Goal: Task Accomplishment & Management: Use online tool/utility

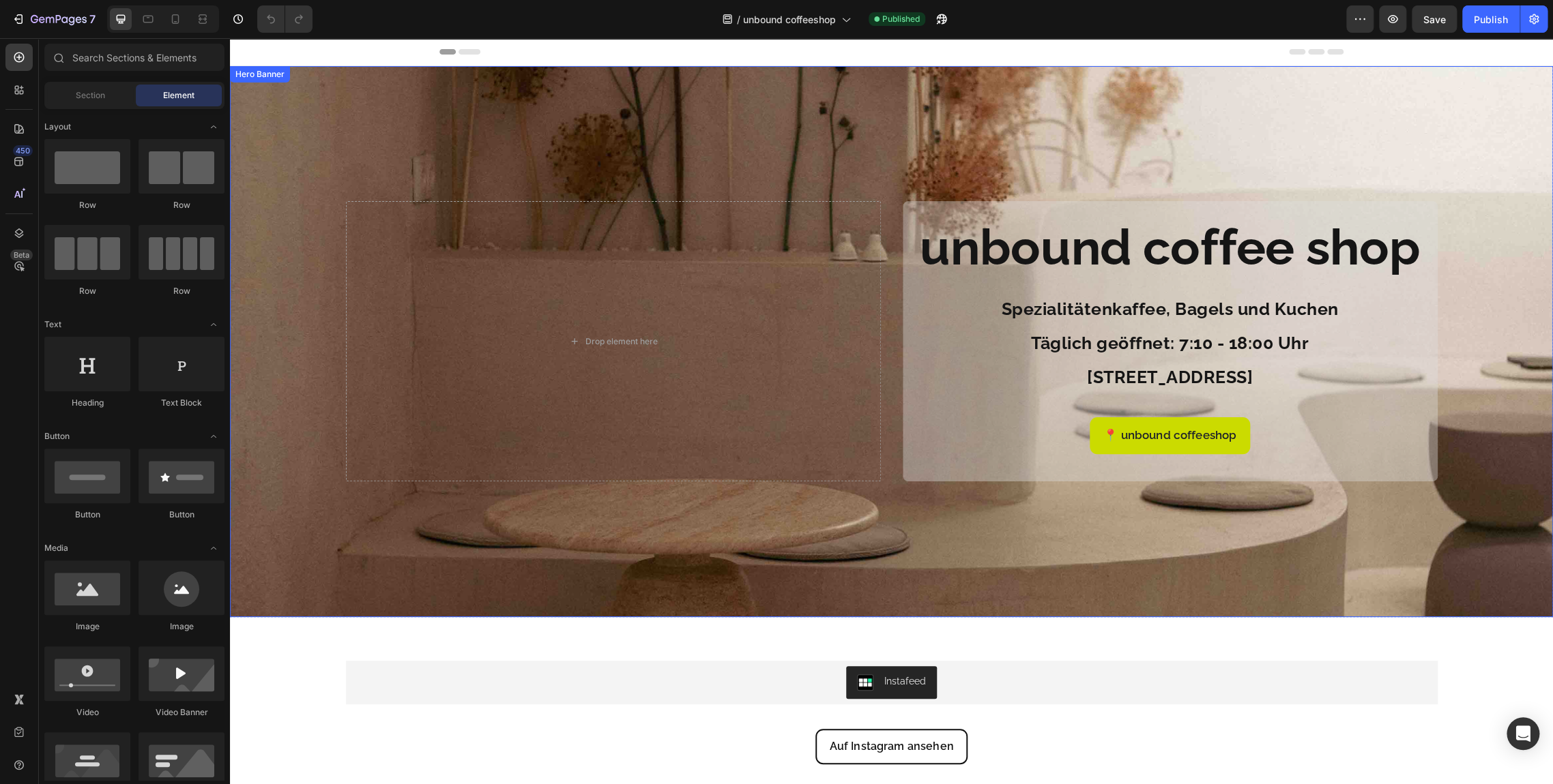
click at [567, 125] on div "Overlay" at bounding box center [892, 342] width 1323 height 551
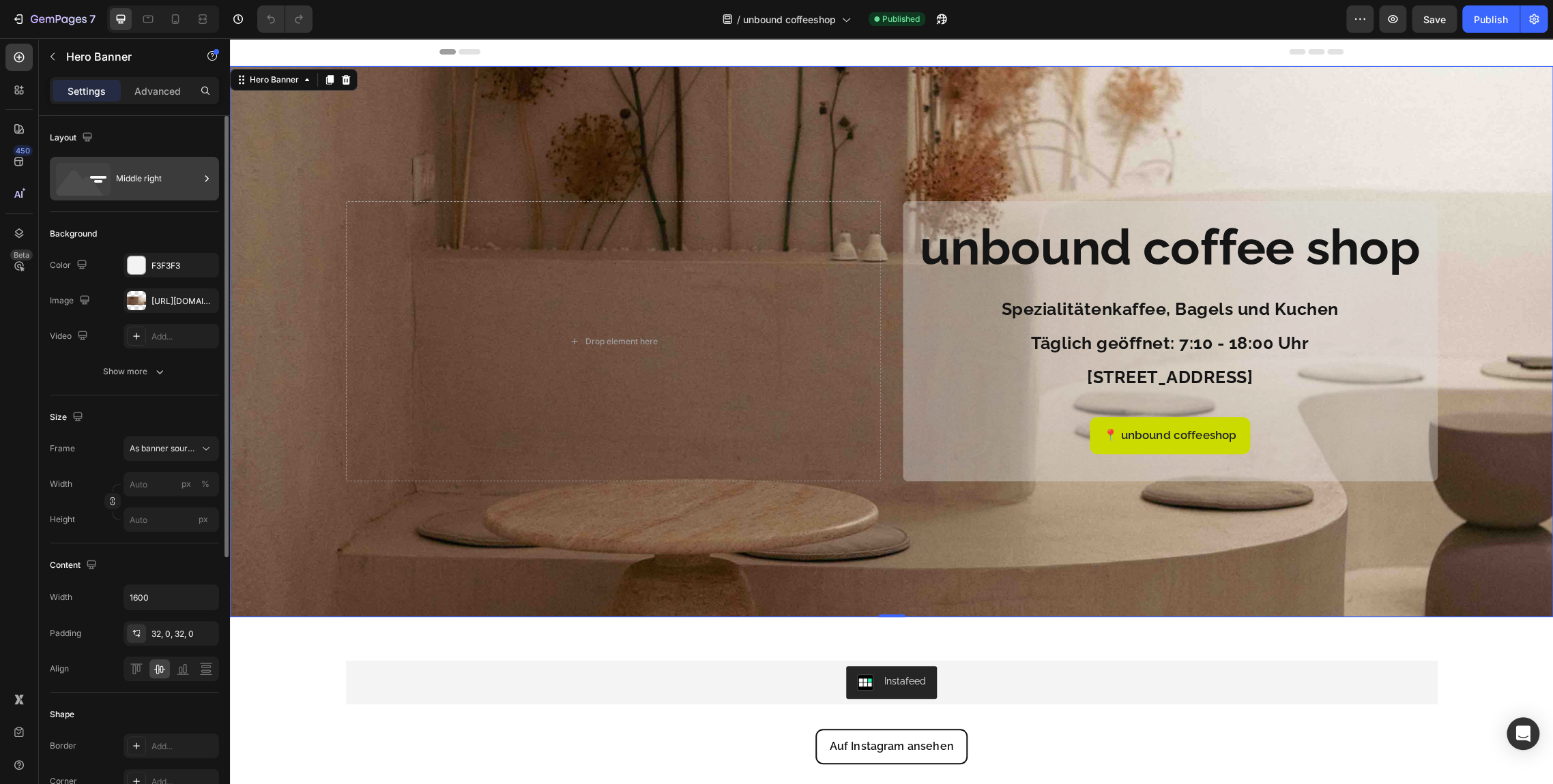
click at [173, 186] on div "Middle right" at bounding box center [158, 178] width 83 height 31
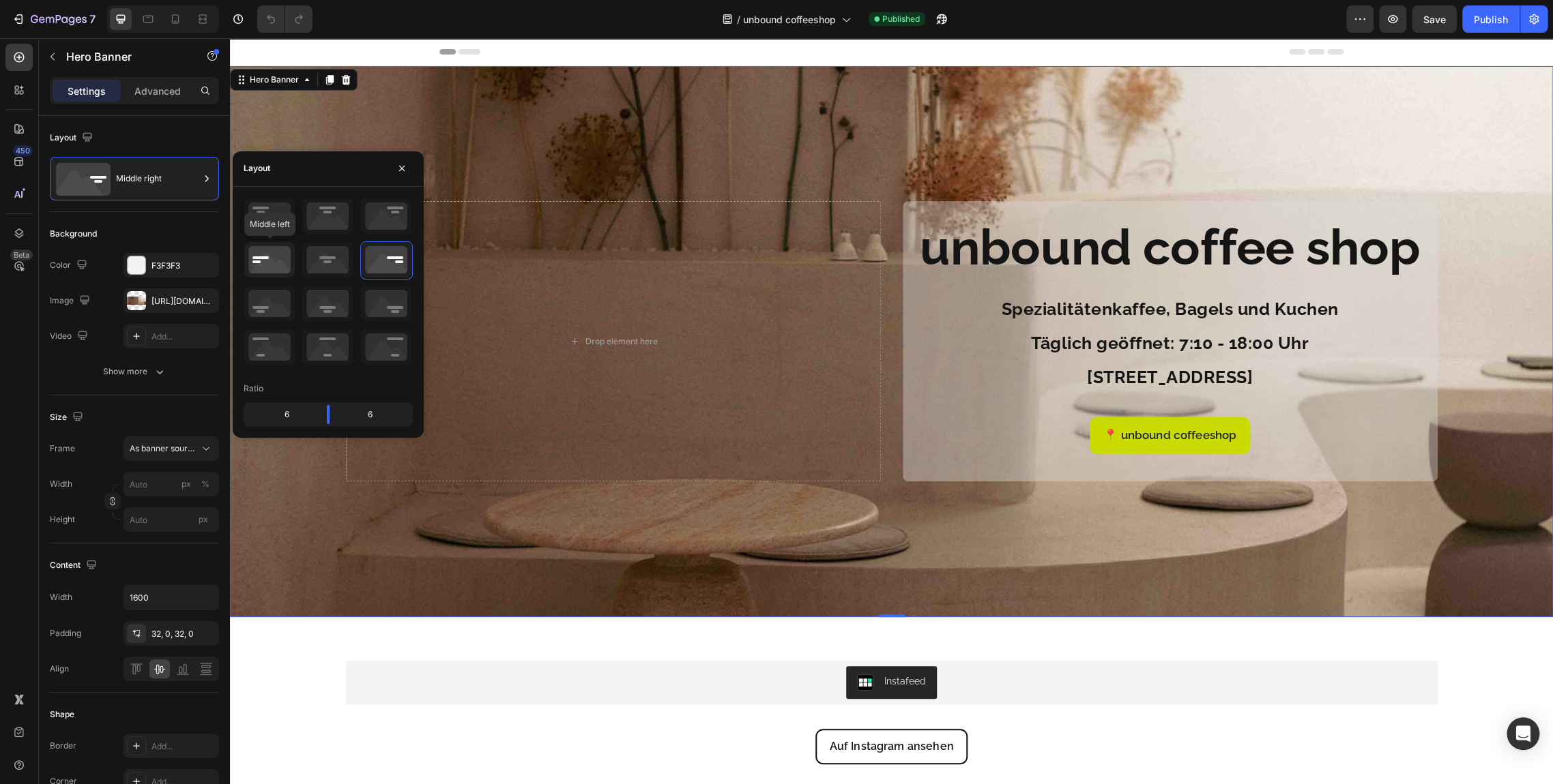
click at [270, 253] on icon at bounding box center [269, 259] width 50 height 35
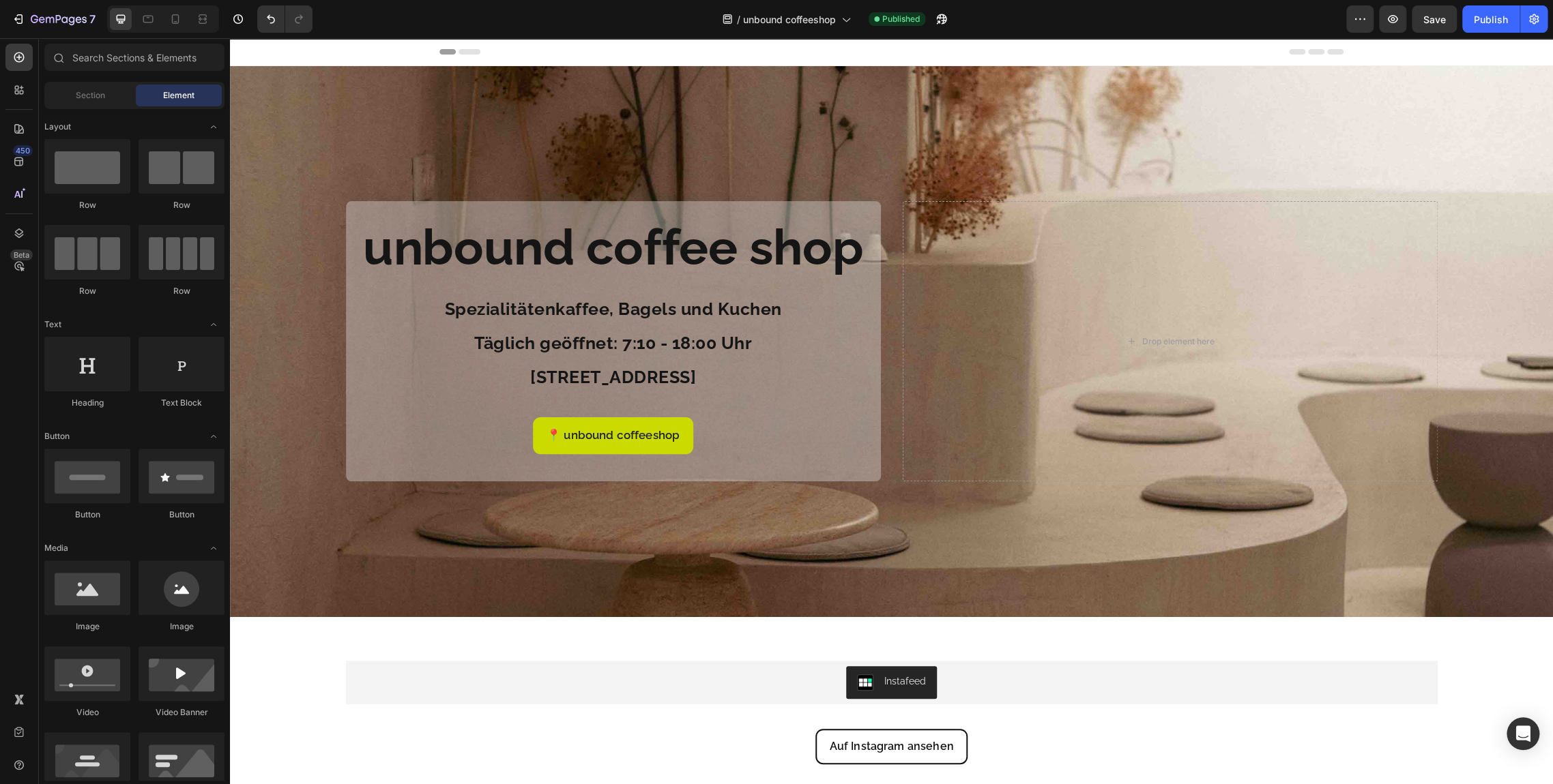
click at [1370, 21] on button "button" at bounding box center [1359, 19] width 27 height 27
click at [1531, 19] on icon "button" at bounding box center [1534, 19] width 14 height 14
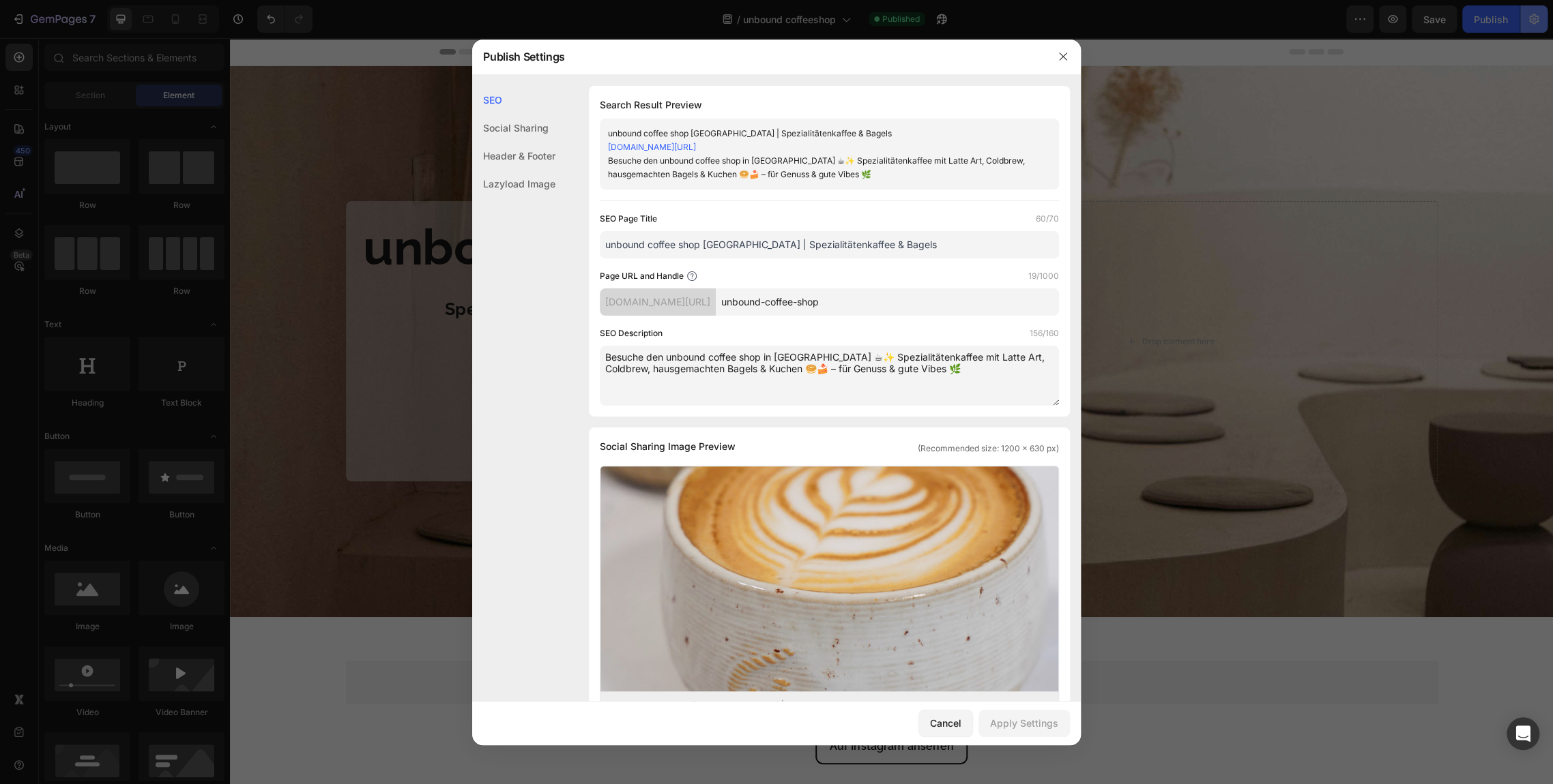
click at [1531, 19] on div at bounding box center [776, 392] width 1553 height 784
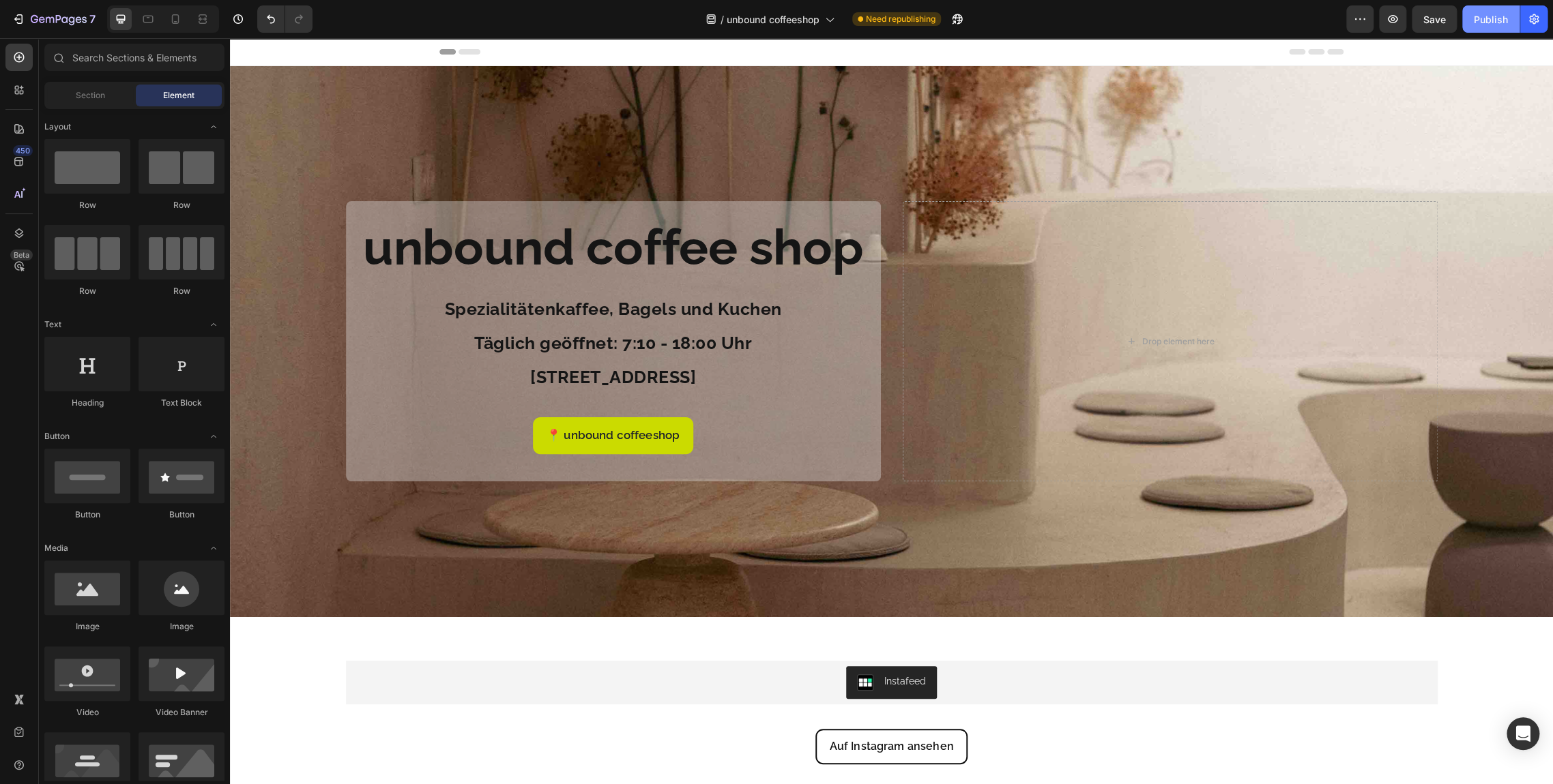
click at [1484, 23] on div "Publish" at bounding box center [1490, 19] width 34 height 15
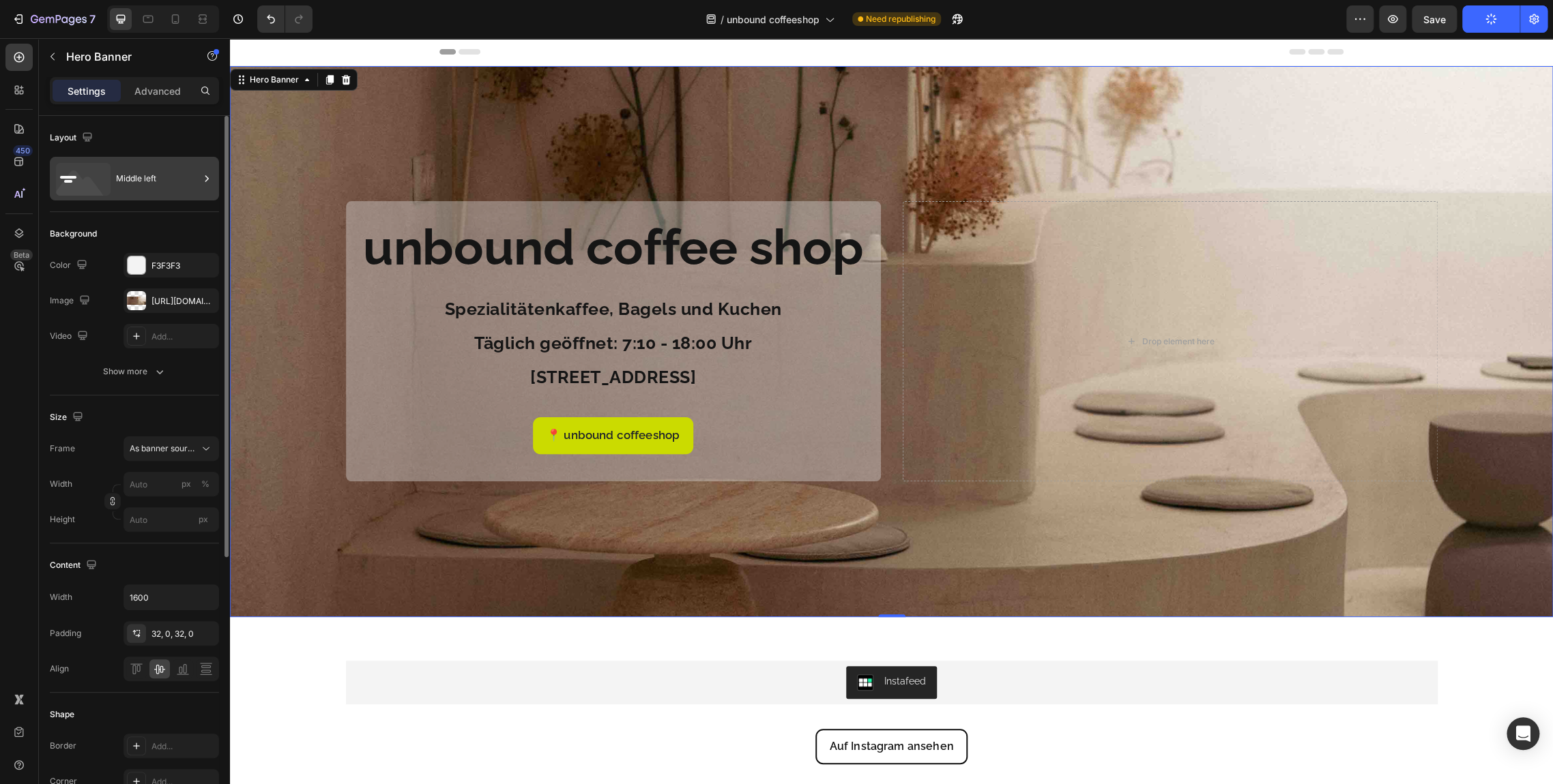
click at [150, 182] on div "Middle left" at bounding box center [158, 178] width 83 height 31
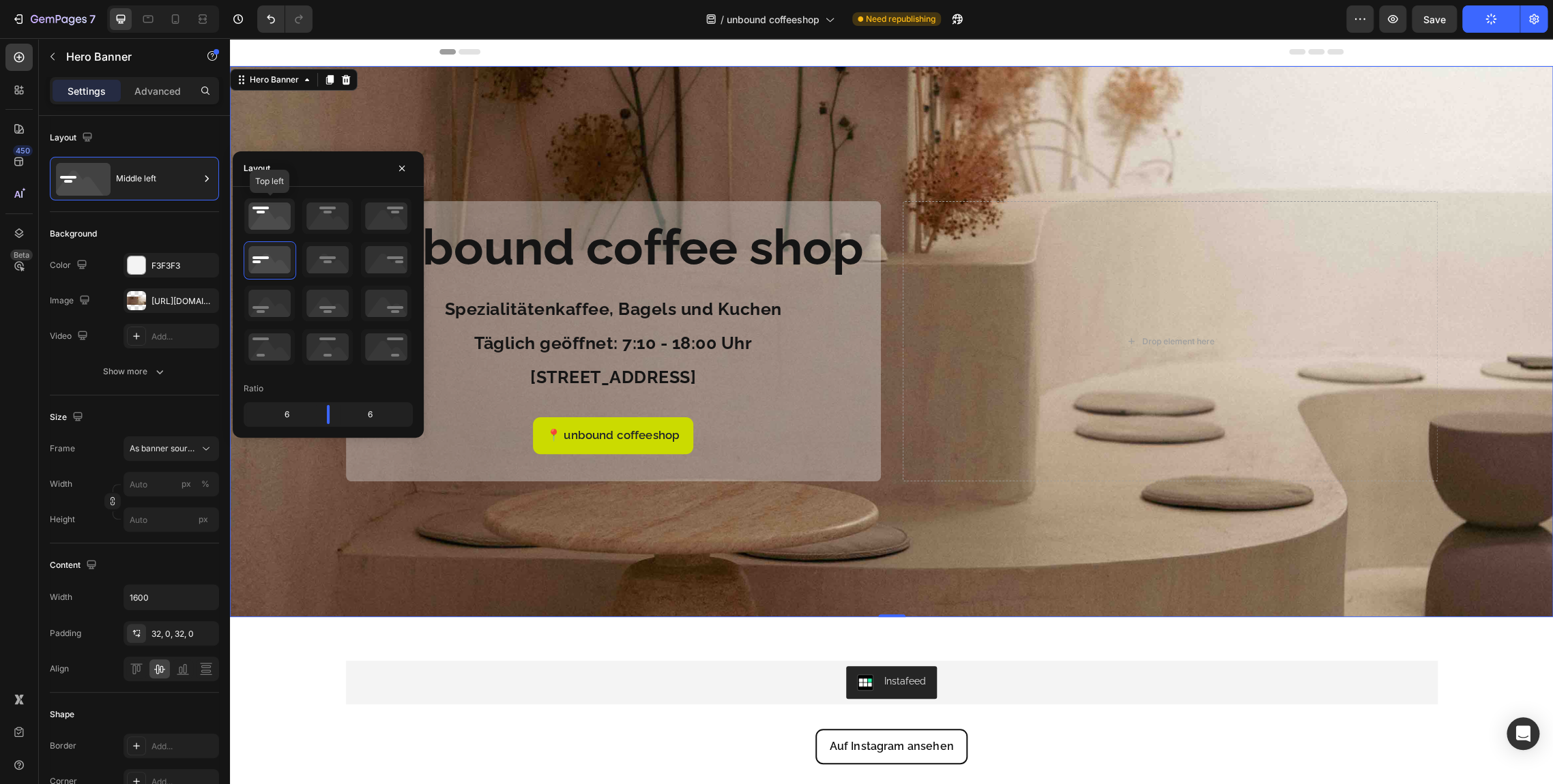
click at [275, 220] on icon at bounding box center [269, 216] width 50 height 35
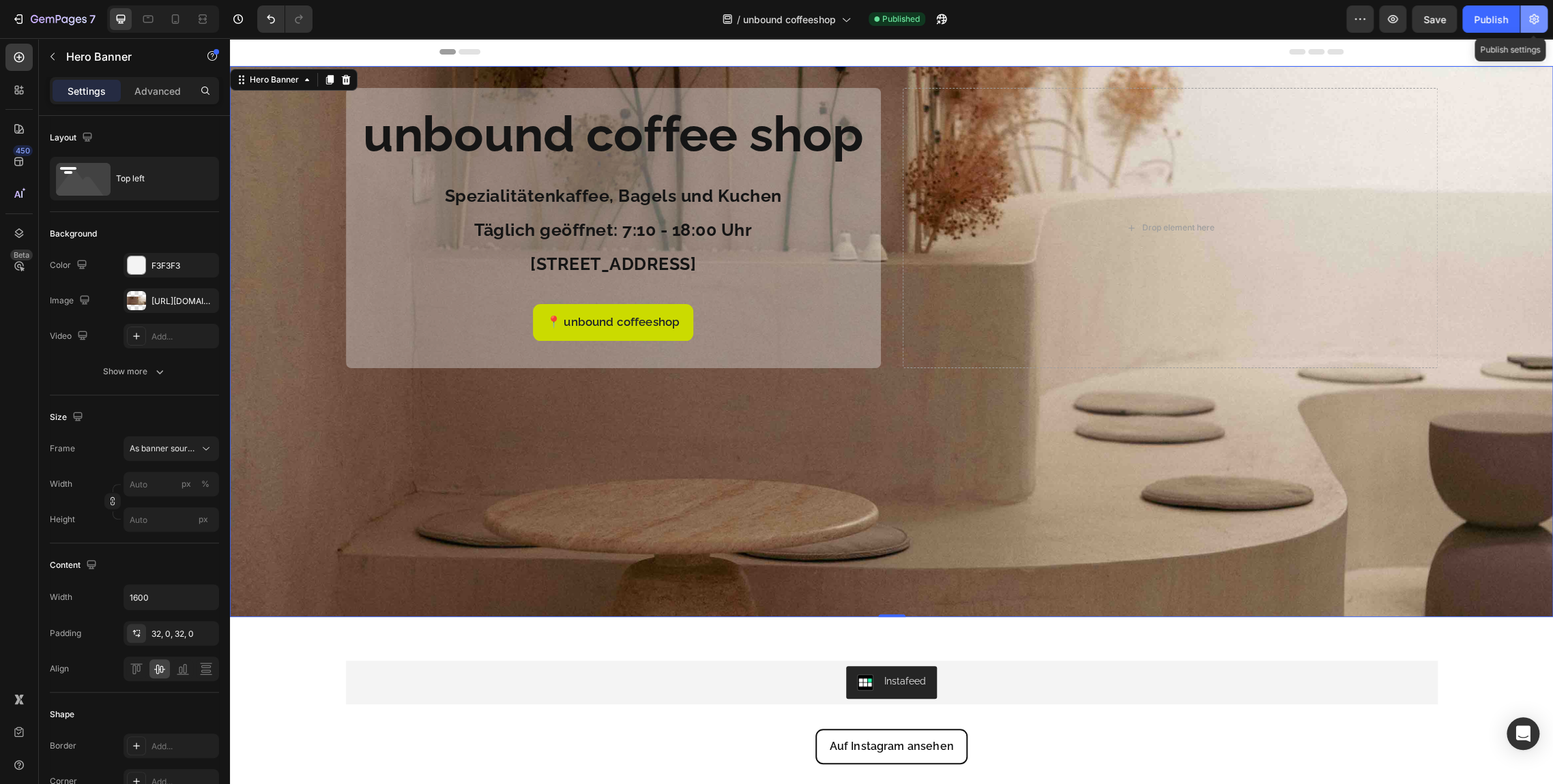
click at [1521, 17] on button "button" at bounding box center [1533, 19] width 27 height 27
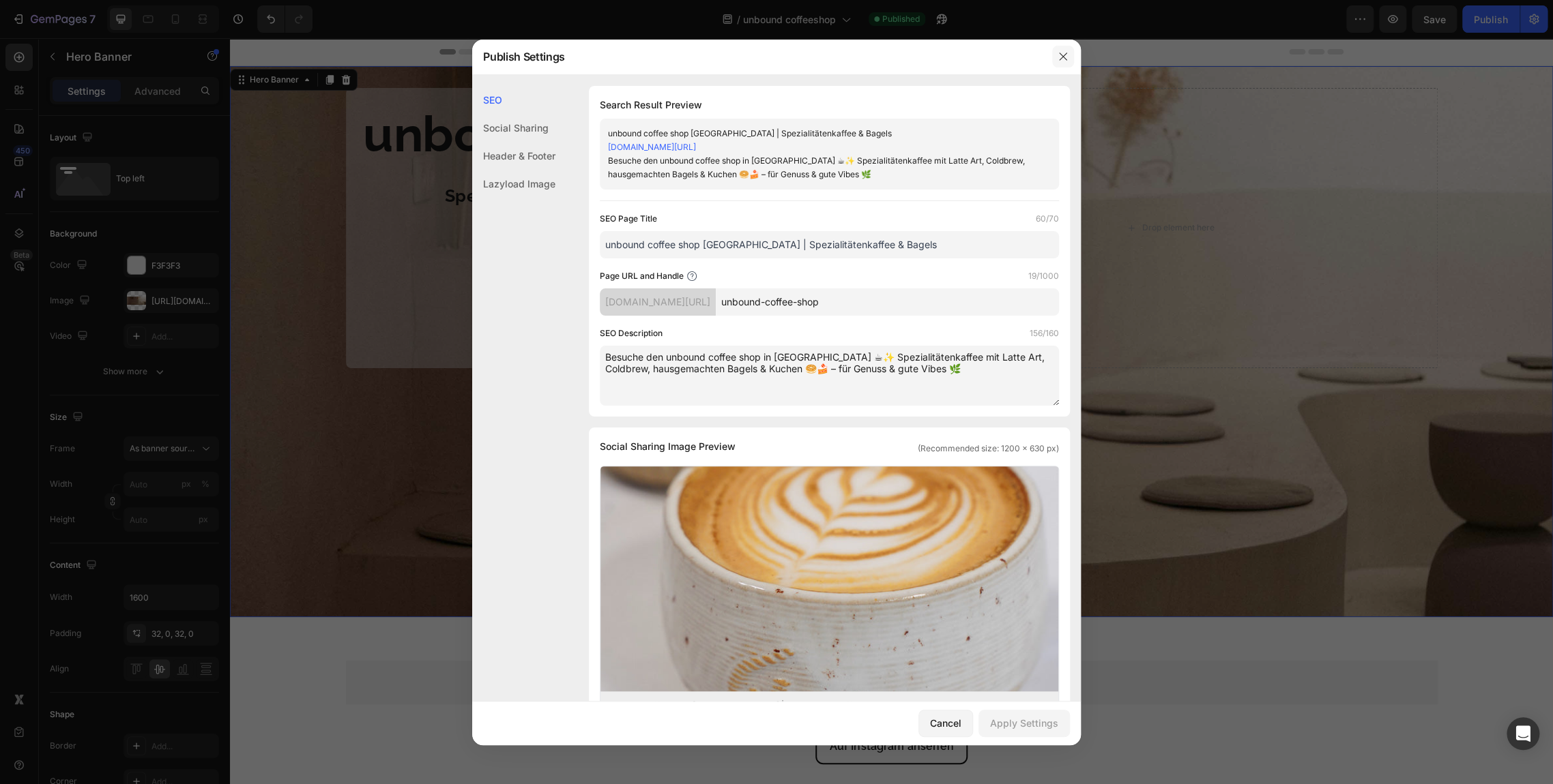
click at [1065, 56] on icon "button" at bounding box center [1063, 57] width 11 height 11
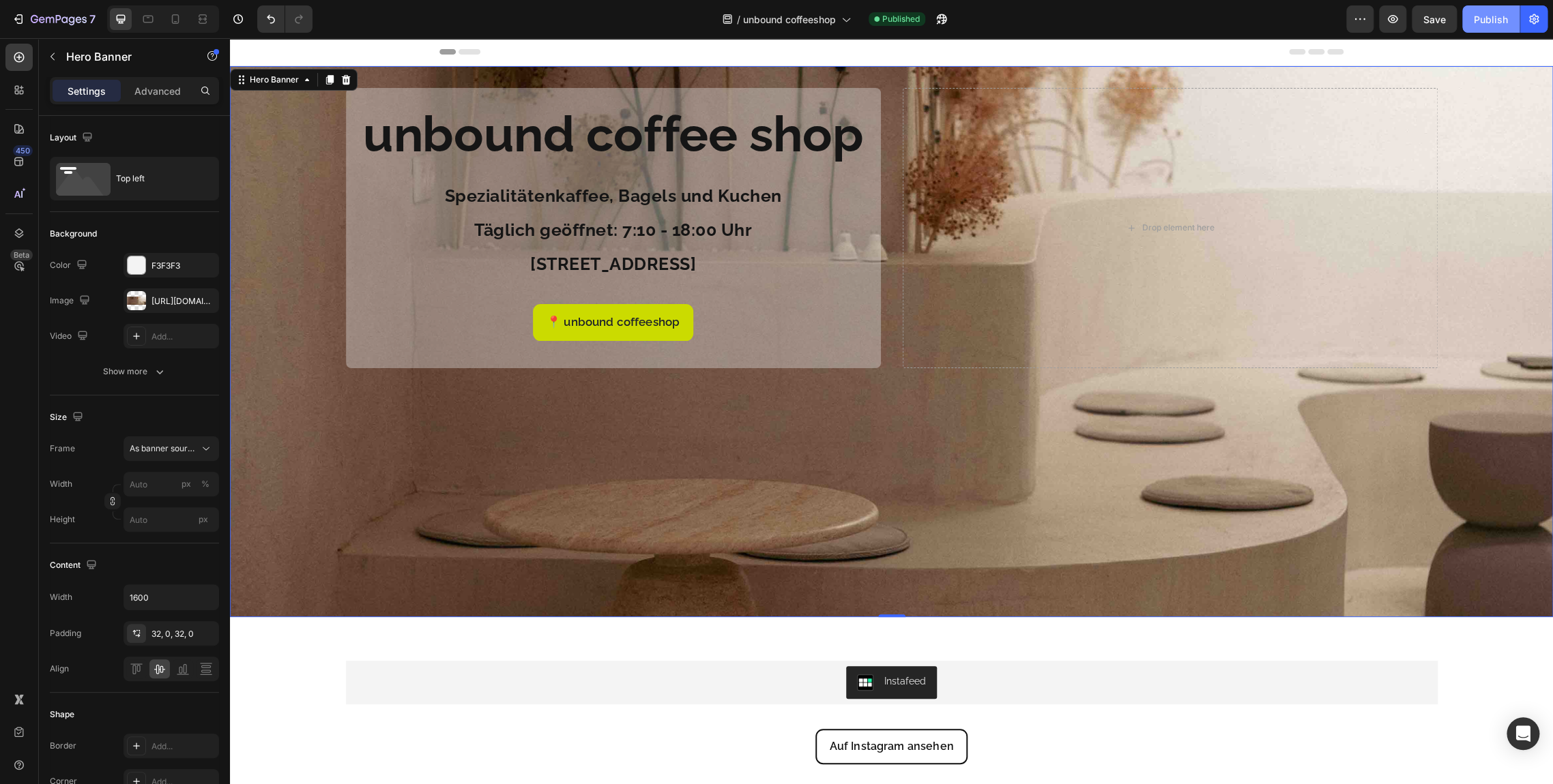
click at [1489, 18] on div "Publish" at bounding box center [1490, 19] width 34 height 15
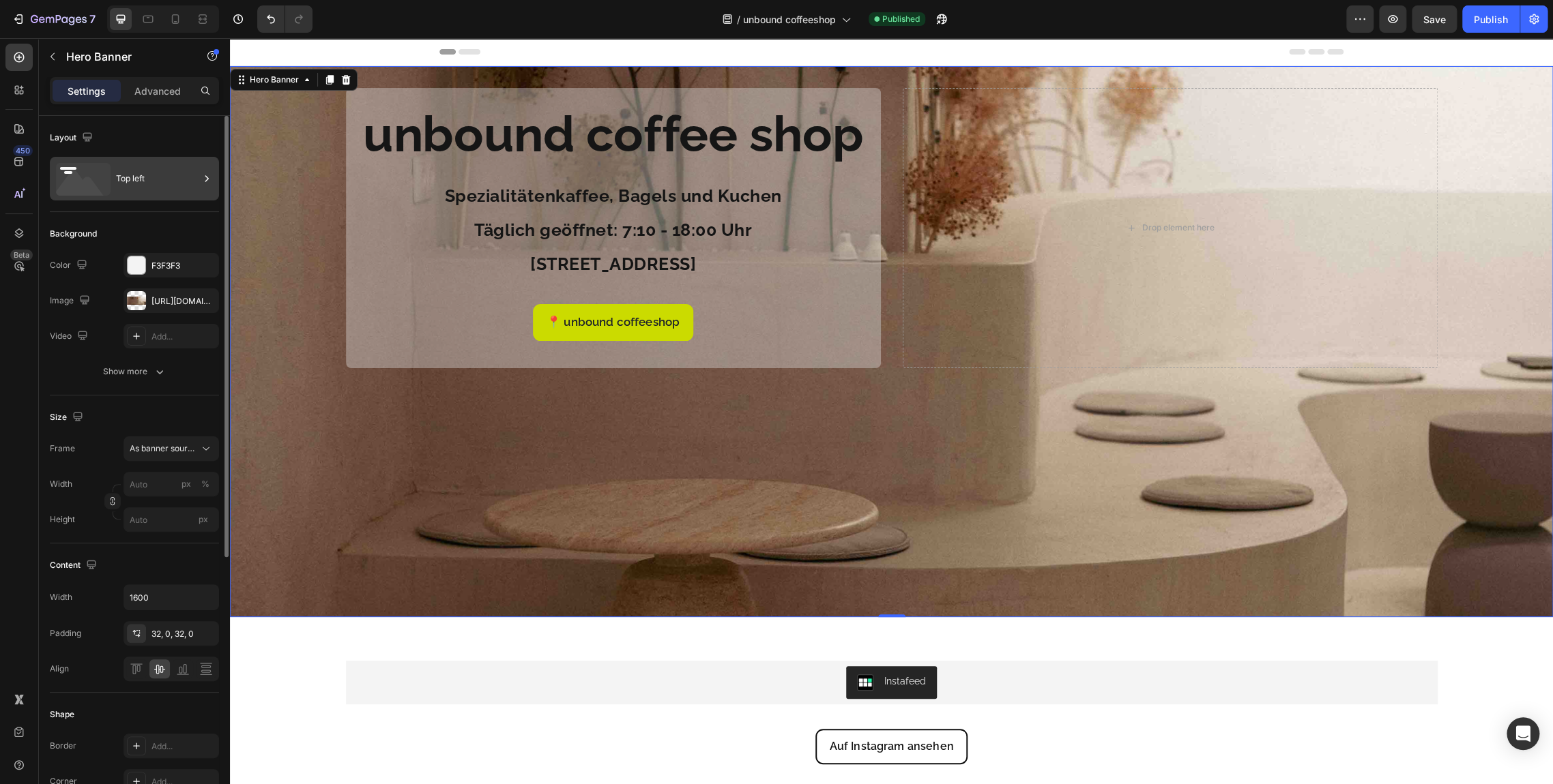
click at [137, 198] on div "Top left" at bounding box center [134, 178] width 169 height 44
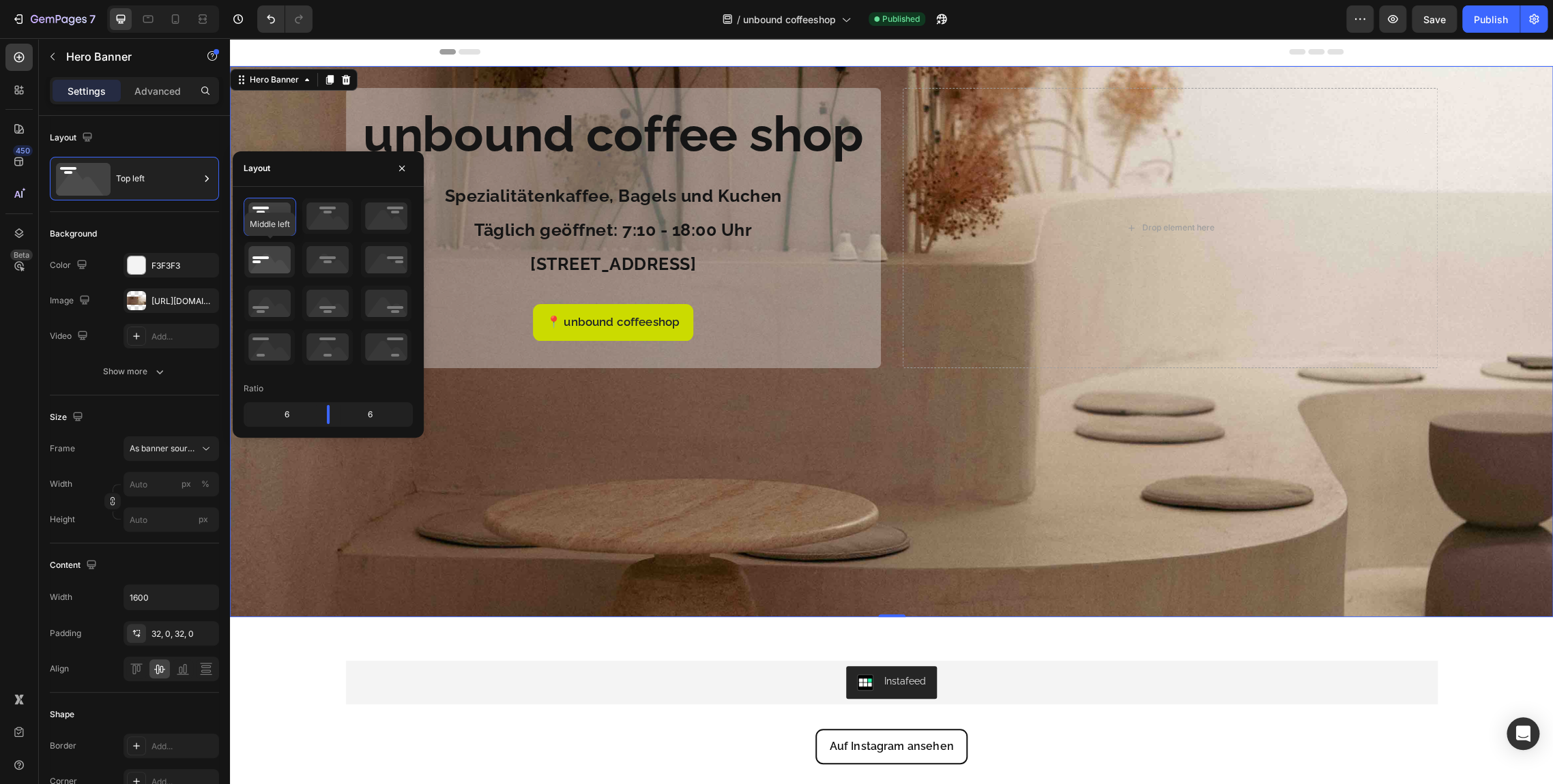
click at [283, 254] on icon at bounding box center [269, 259] width 50 height 35
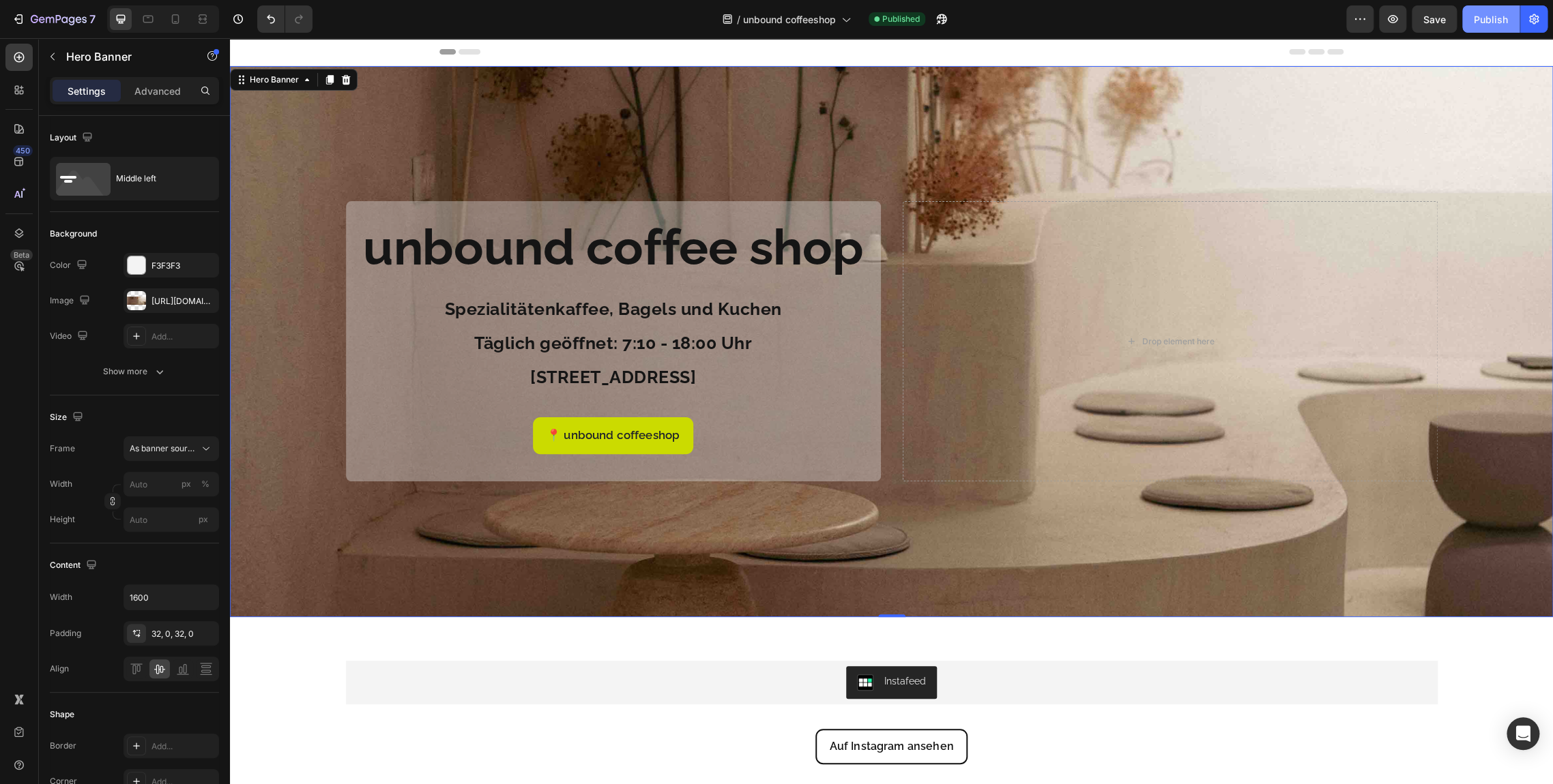
click at [1485, 26] on div "Publish" at bounding box center [1490, 19] width 34 height 15
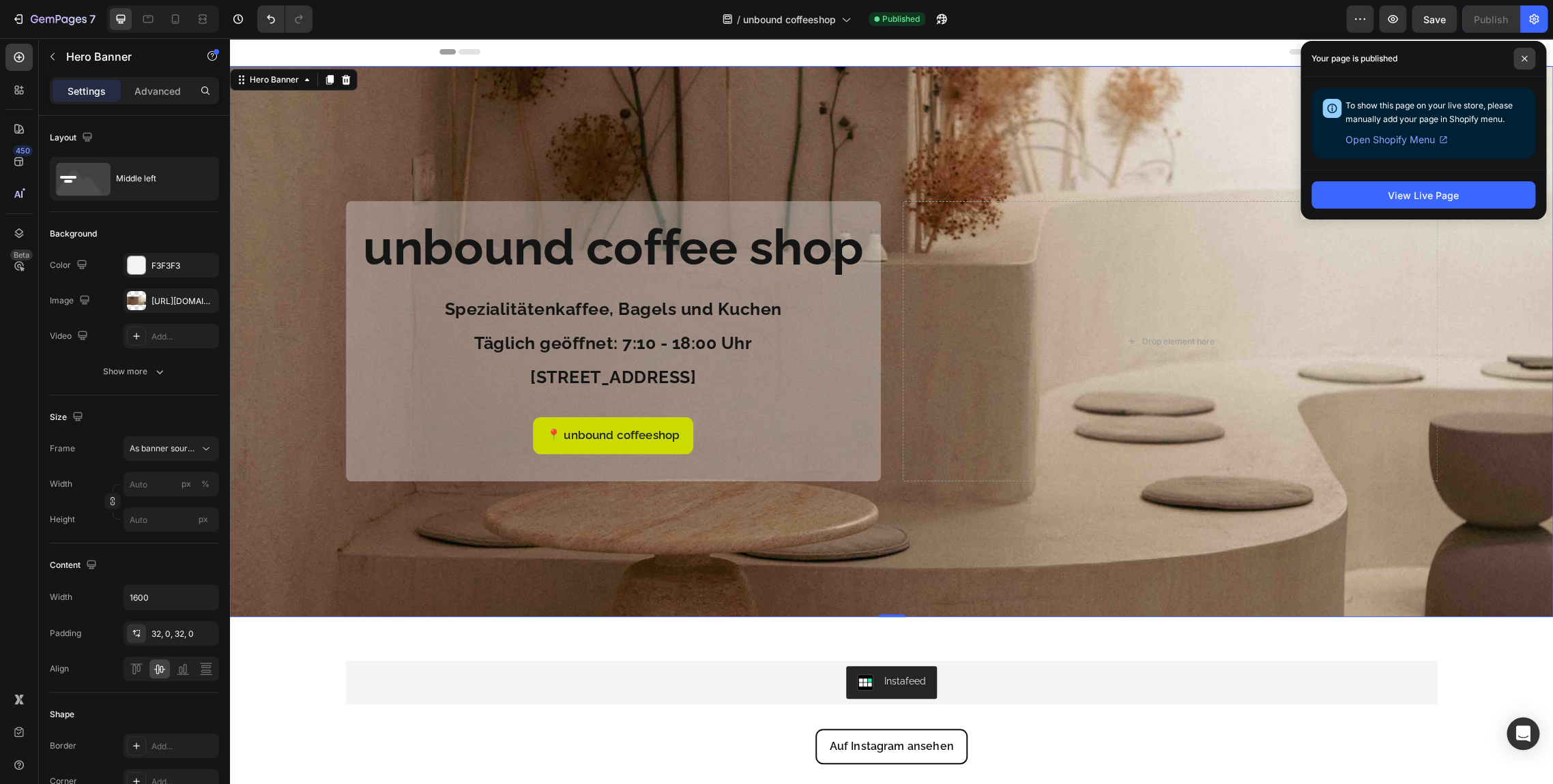
click at [1529, 65] on span at bounding box center [1525, 59] width 22 height 22
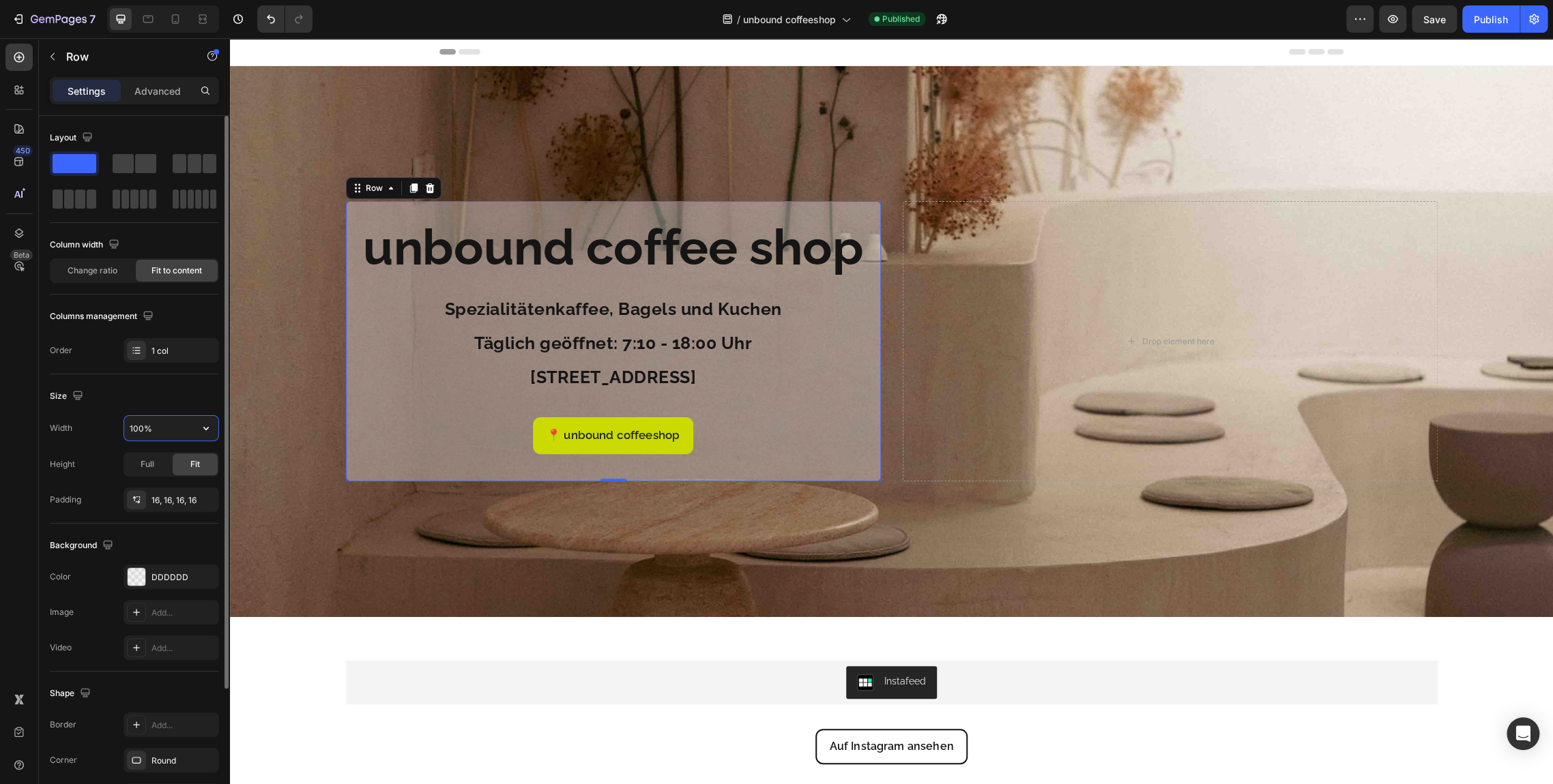
click at [192, 423] on input "100%" at bounding box center [171, 428] width 94 height 25
click at [206, 431] on icon "button" at bounding box center [206, 428] width 14 height 14
click at [161, 402] on div "Size" at bounding box center [134, 396] width 169 height 22
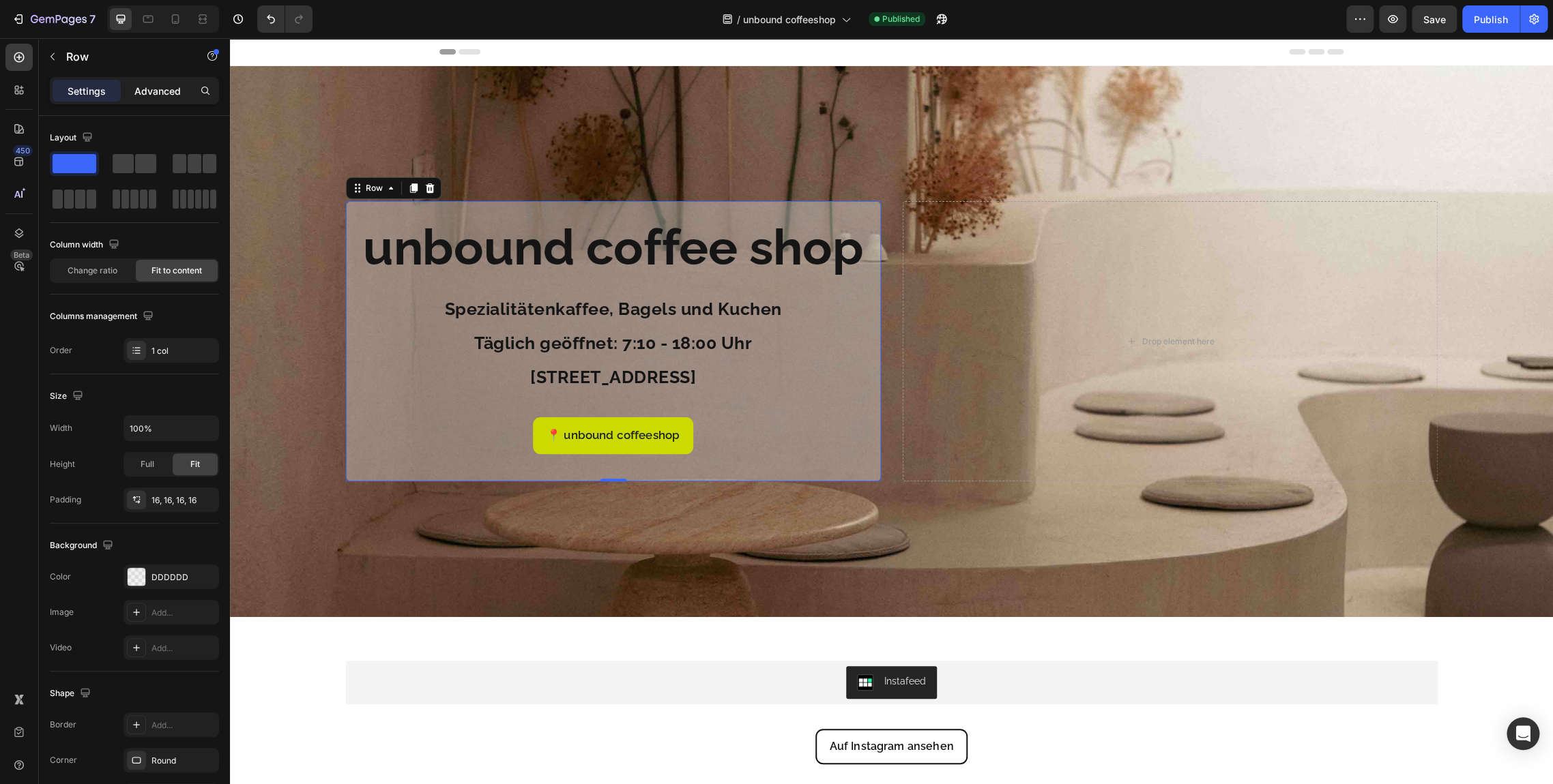
click at [144, 97] on p "Advanced" at bounding box center [157, 90] width 46 height 15
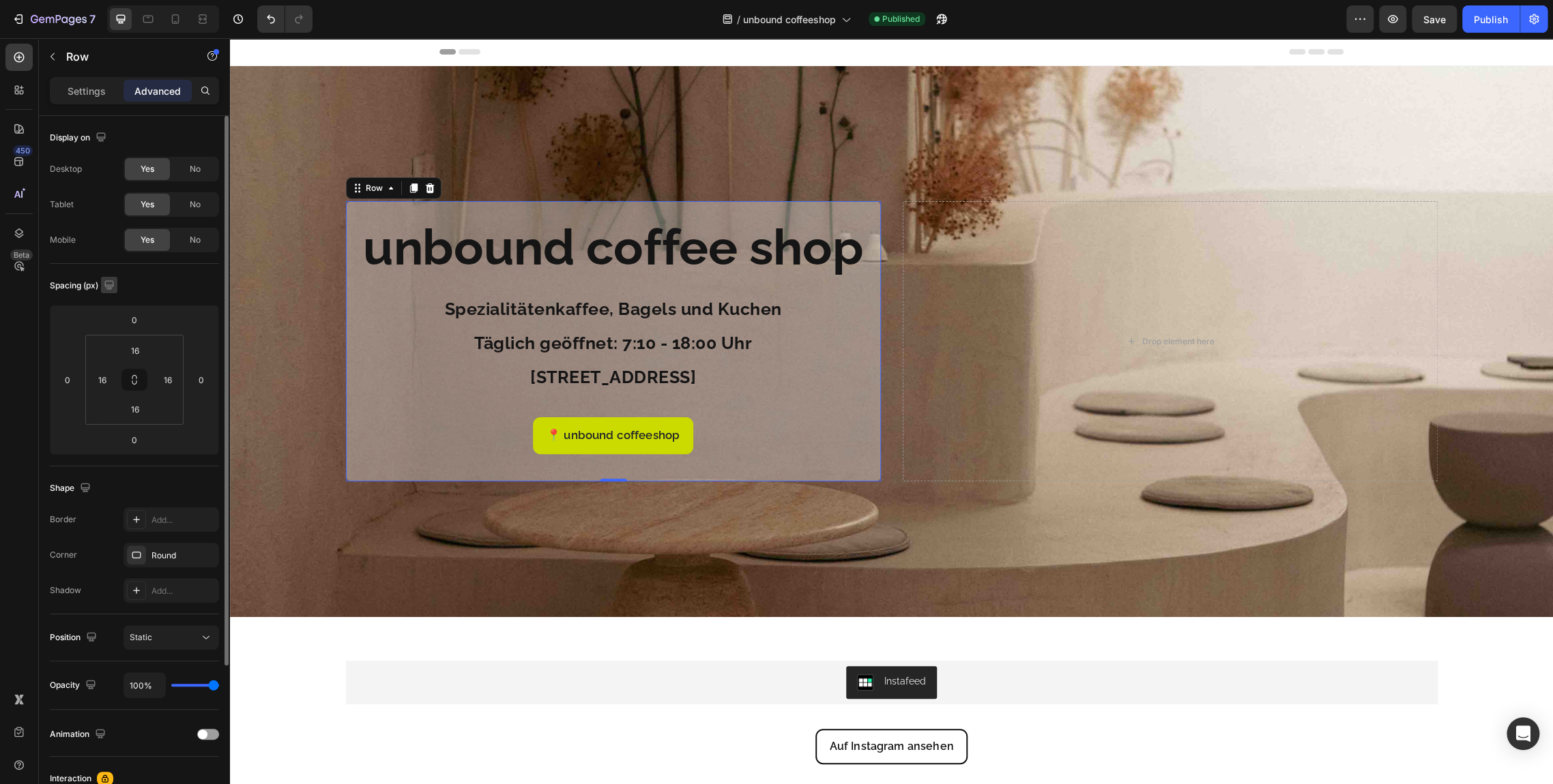
click at [104, 287] on icon "button" at bounding box center [109, 285] width 14 height 14
click at [74, 377] on input "0" at bounding box center [68, 380] width 21 height 21
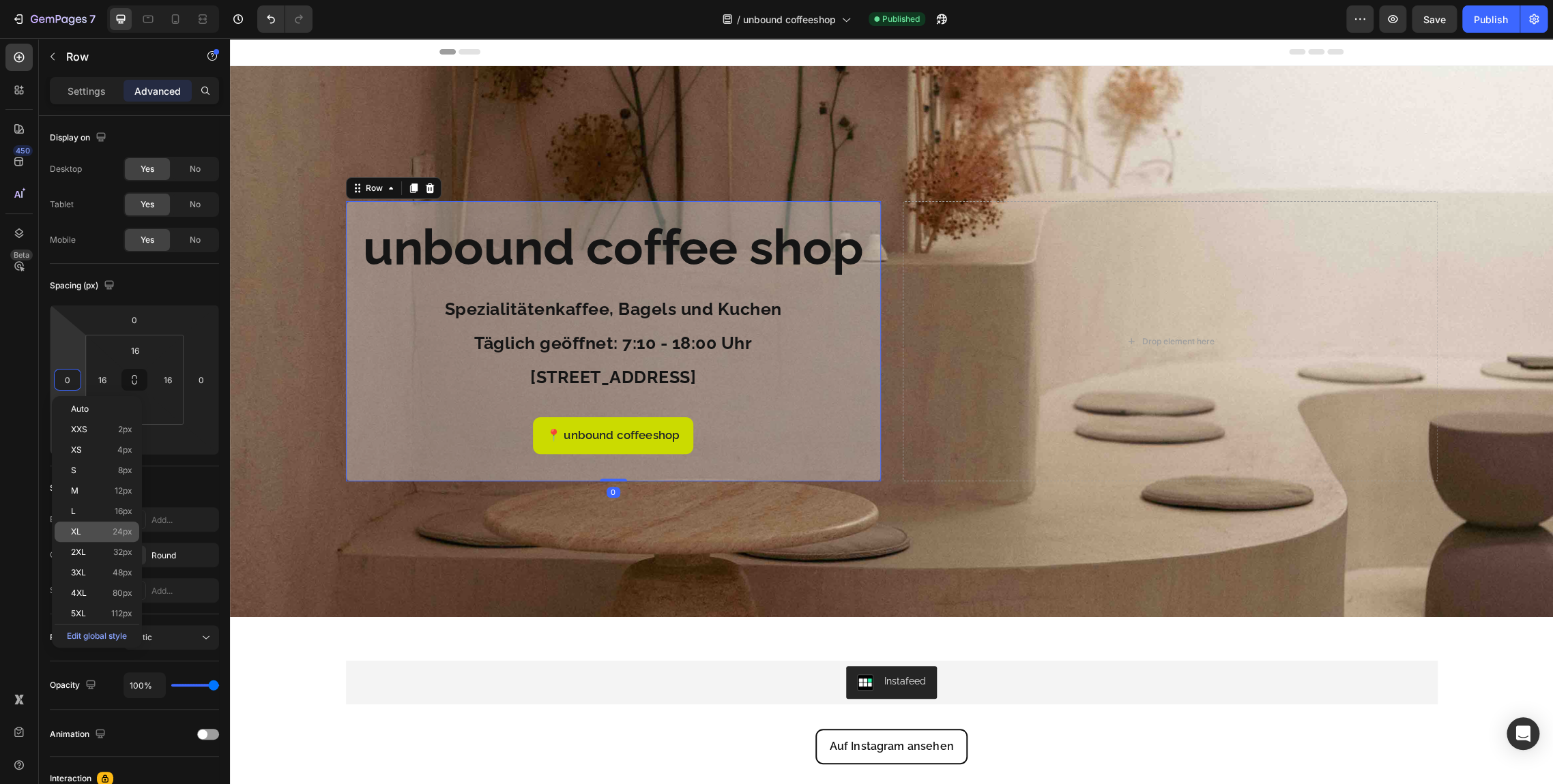
click at [109, 526] on div "XL 24px" at bounding box center [97, 532] width 84 height 21
type input "24"
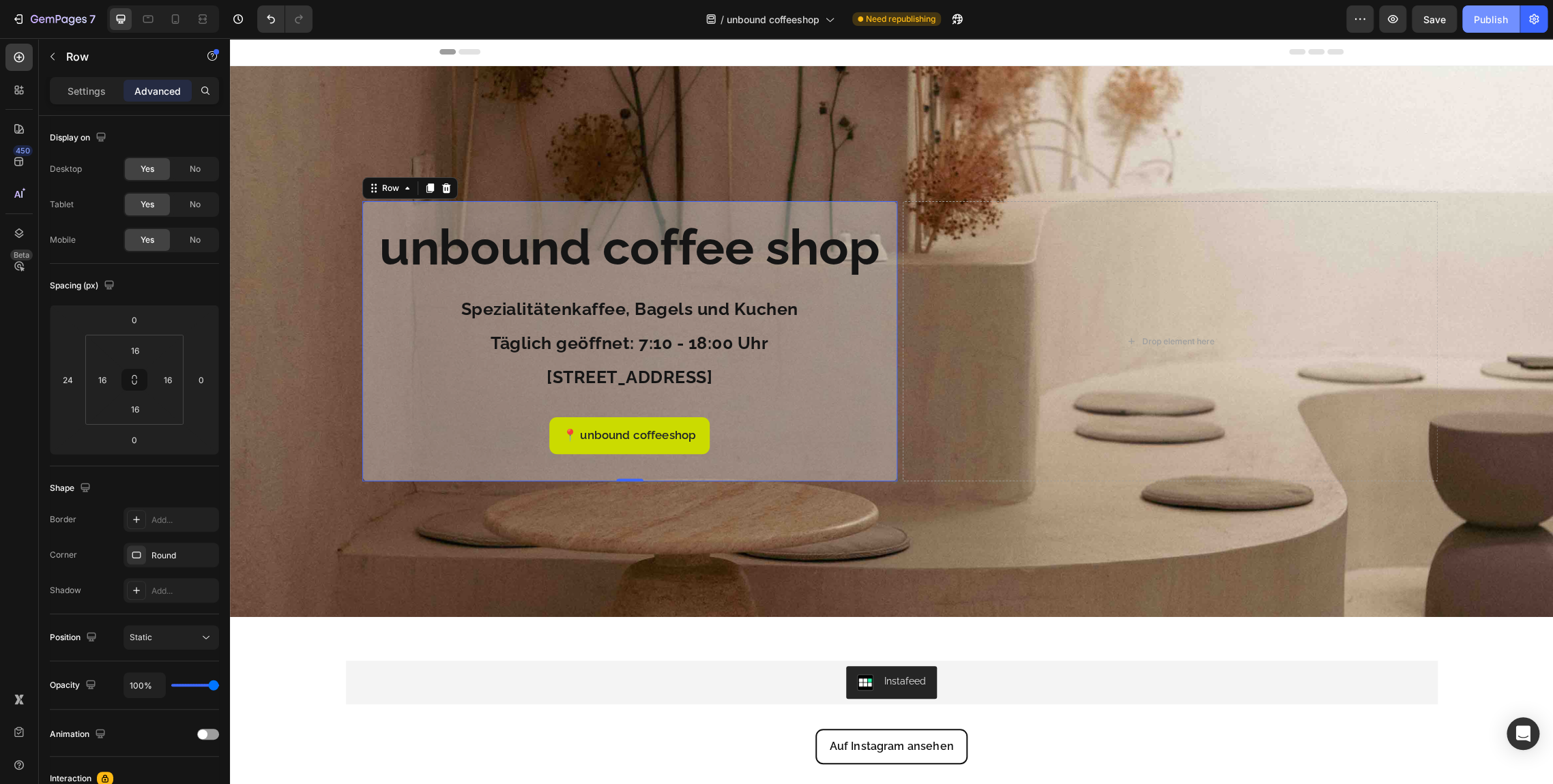
click at [1483, 21] on div "Publish" at bounding box center [1490, 19] width 34 height 15
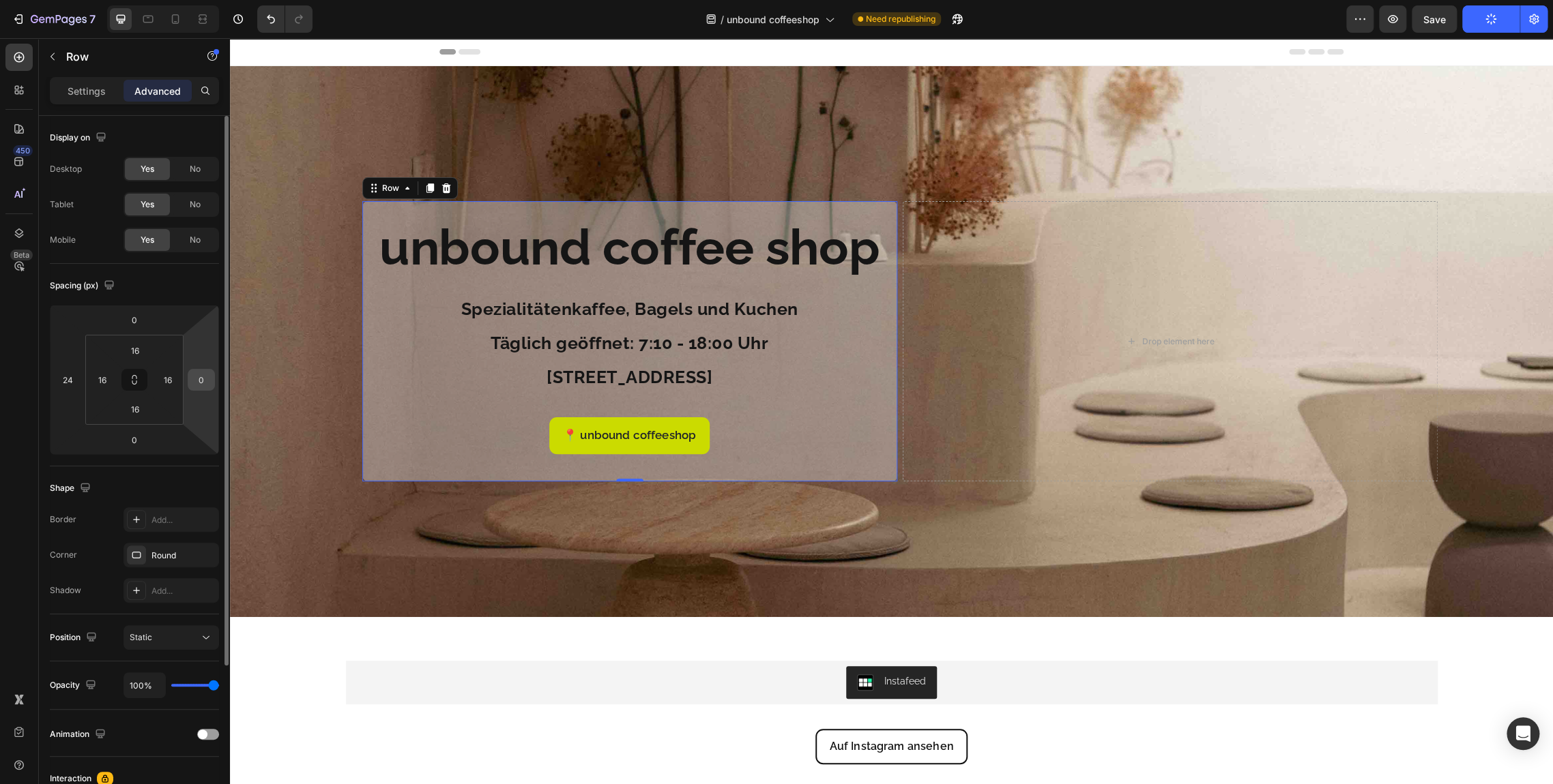
click at [199, 378] on input "0" at bounding box center [201, 380] width 21 height 21
click at [204, 472] on div "Shape Border Add... Corner Round Shadow Add..." at bounding box center [134, 540] width 169 height 148
click at [205, 384] on input "24" at bounding box center [201, 380] width 21 height 21
type input "0"
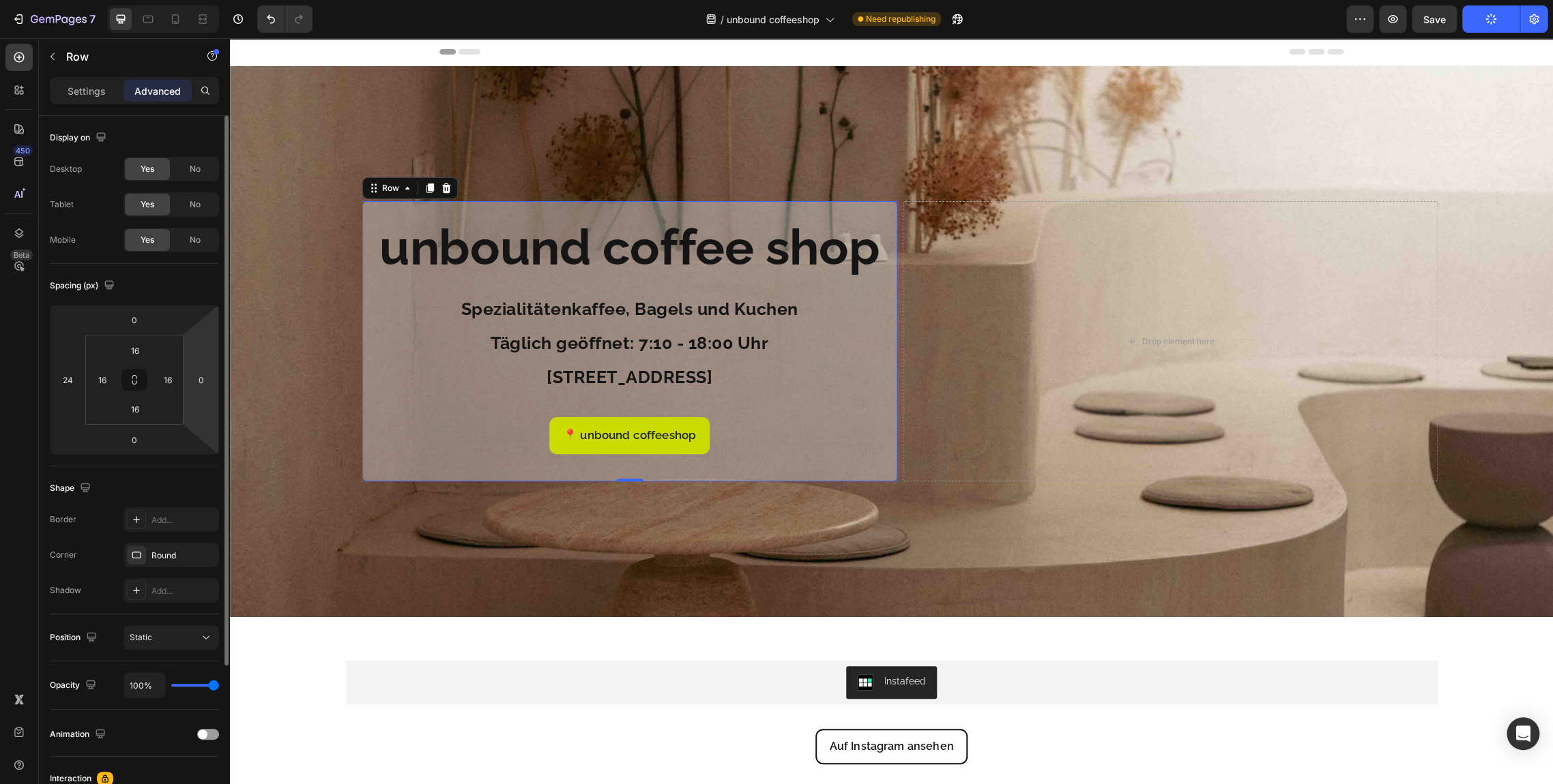
click at [195, 492] on div "Shape" at bounding box center [134, 488] width 169 height 22
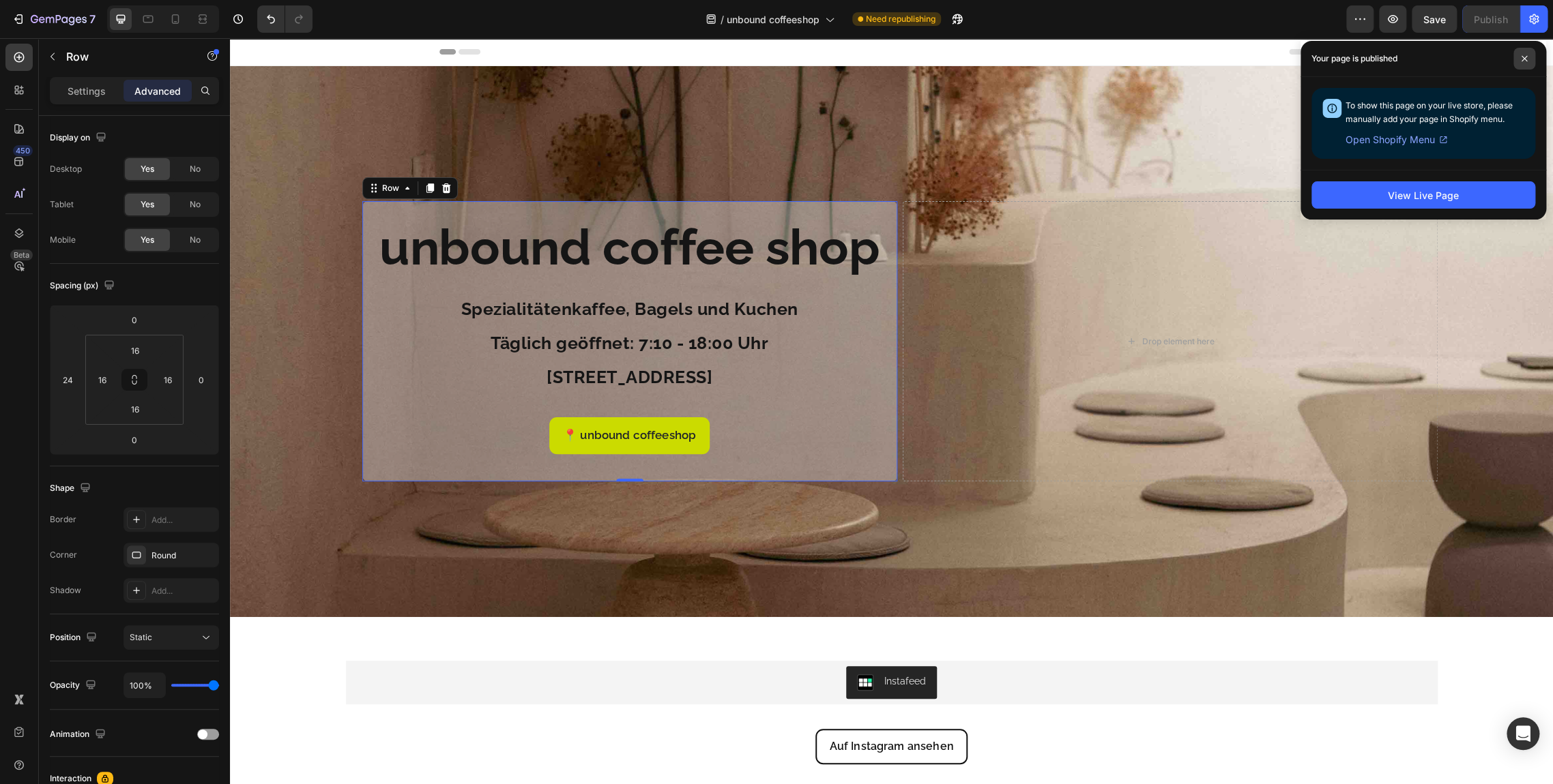
click at [1521, 55] on icon at bounding box center [1524, 59] width 7 height 7
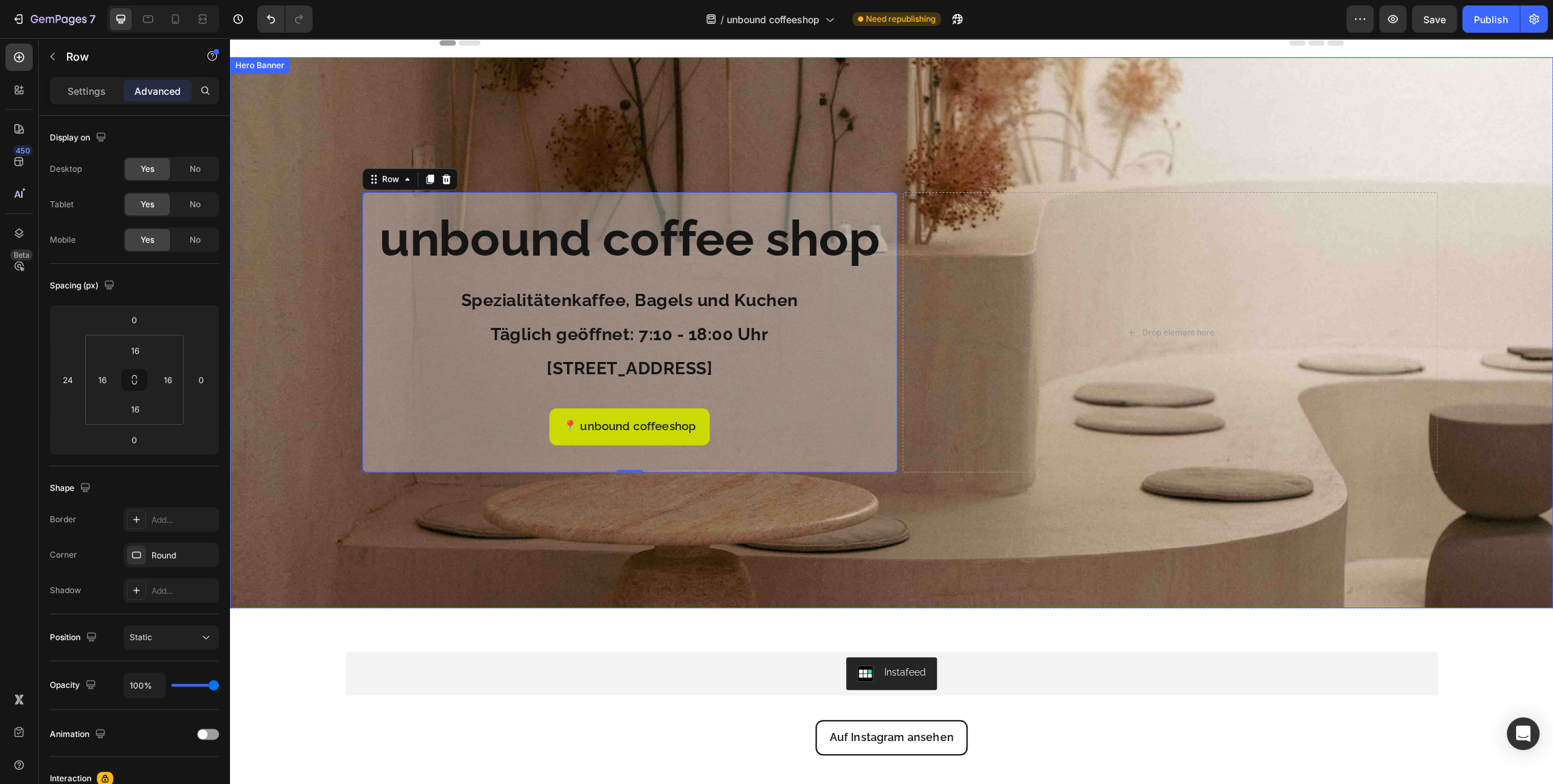
scroll to position [318, 0]
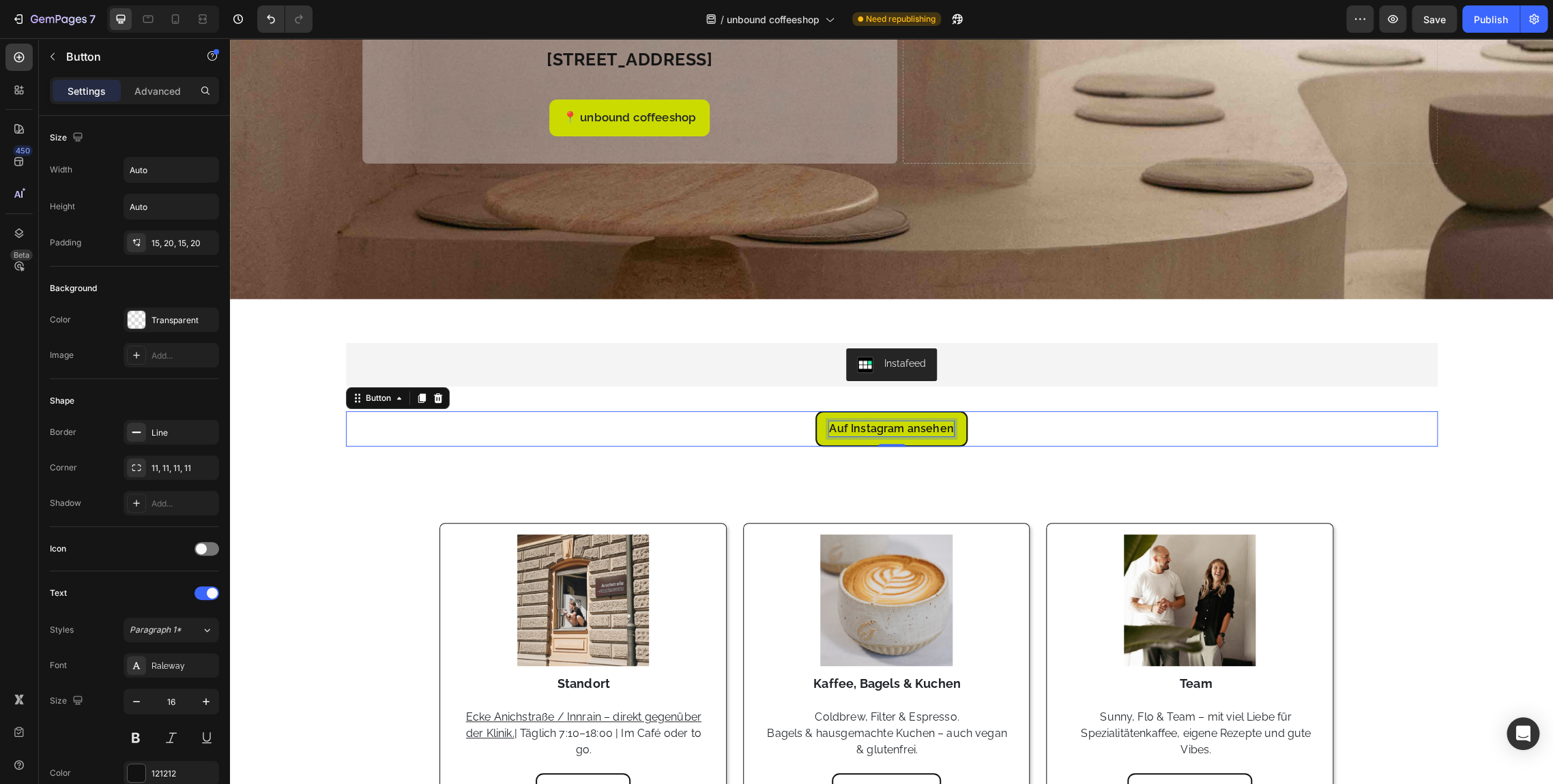
click at [829, 423] on p "Auf Instagram ansehen" at bounding box center [891, 429] width 124 height 15
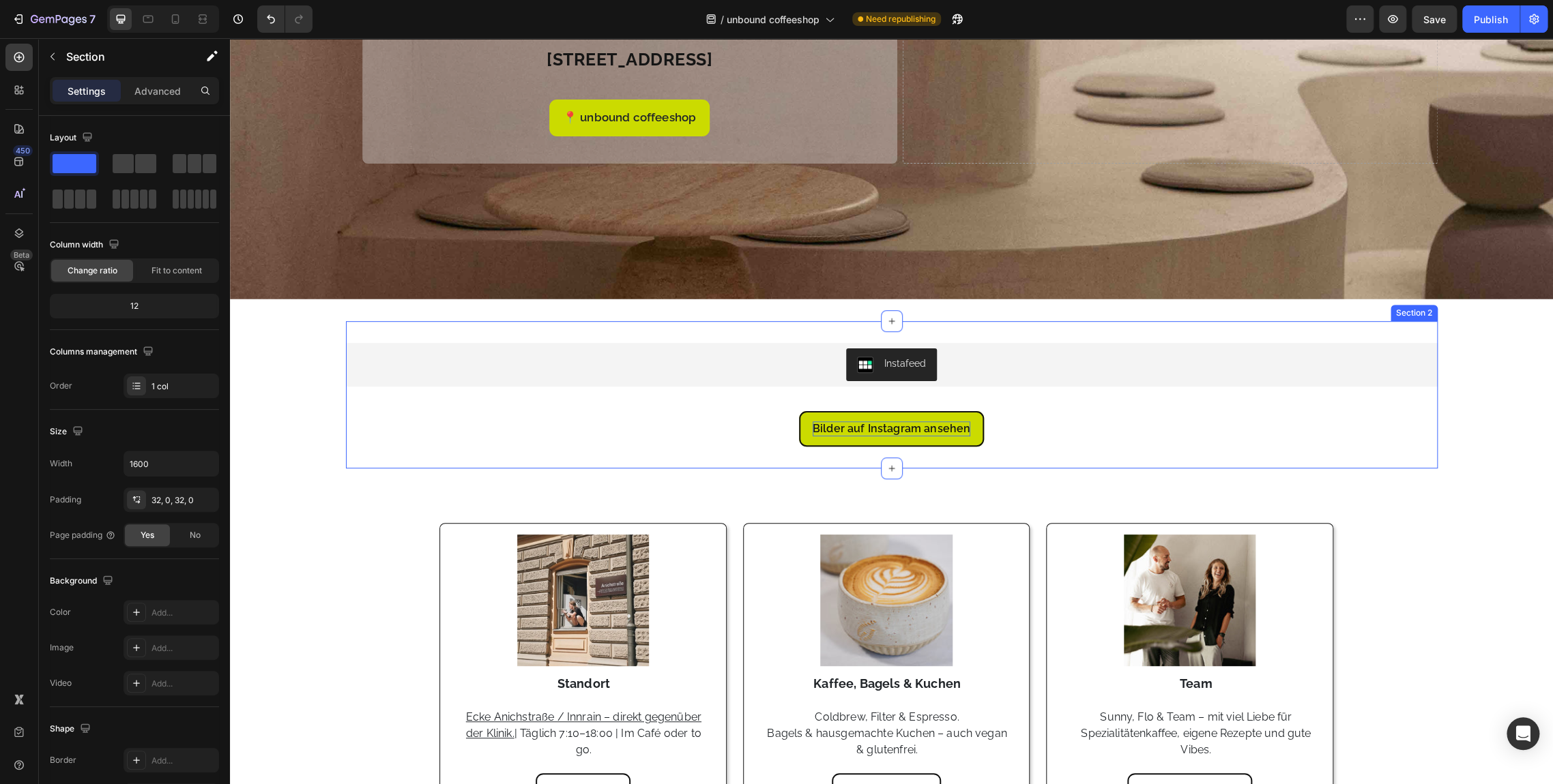
click at [710, 332] on div "Instafeed Instafeed Bilder auf Instagram ansehen Button Section 2" at bounding box center [892, 394] width 1091 height 147
click at [151, 86] on p "Advanced" at bounding box center [157, 90] width 46 height 15
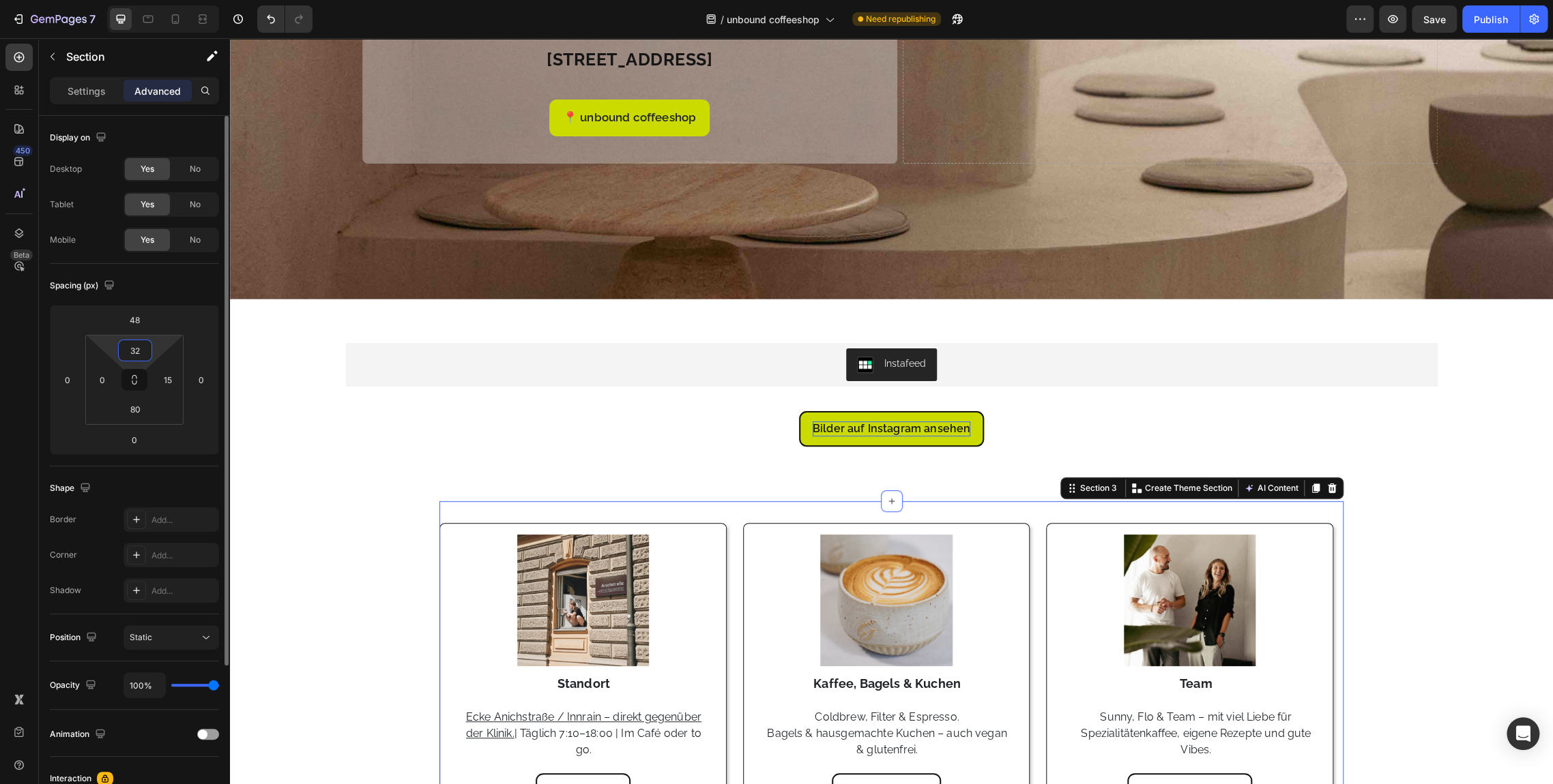
click at [141, 354] on input "32" at bounding box center [135, 351] width 27 height 21
type input "0"
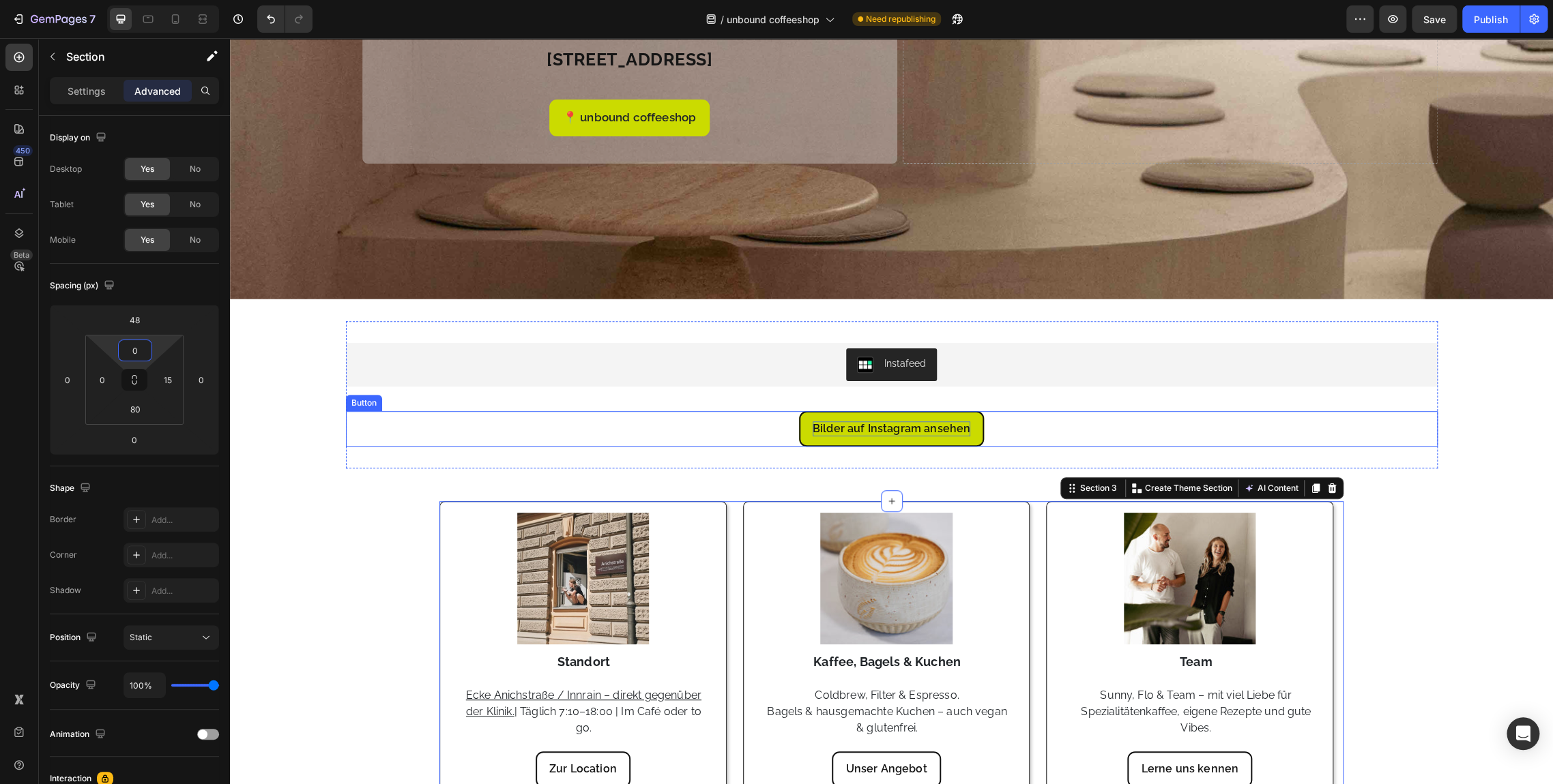
click at [724, 427] on div "Bilder auf Instagram ansehen Button" at bounding box center [892, 428] width 1091 height 35
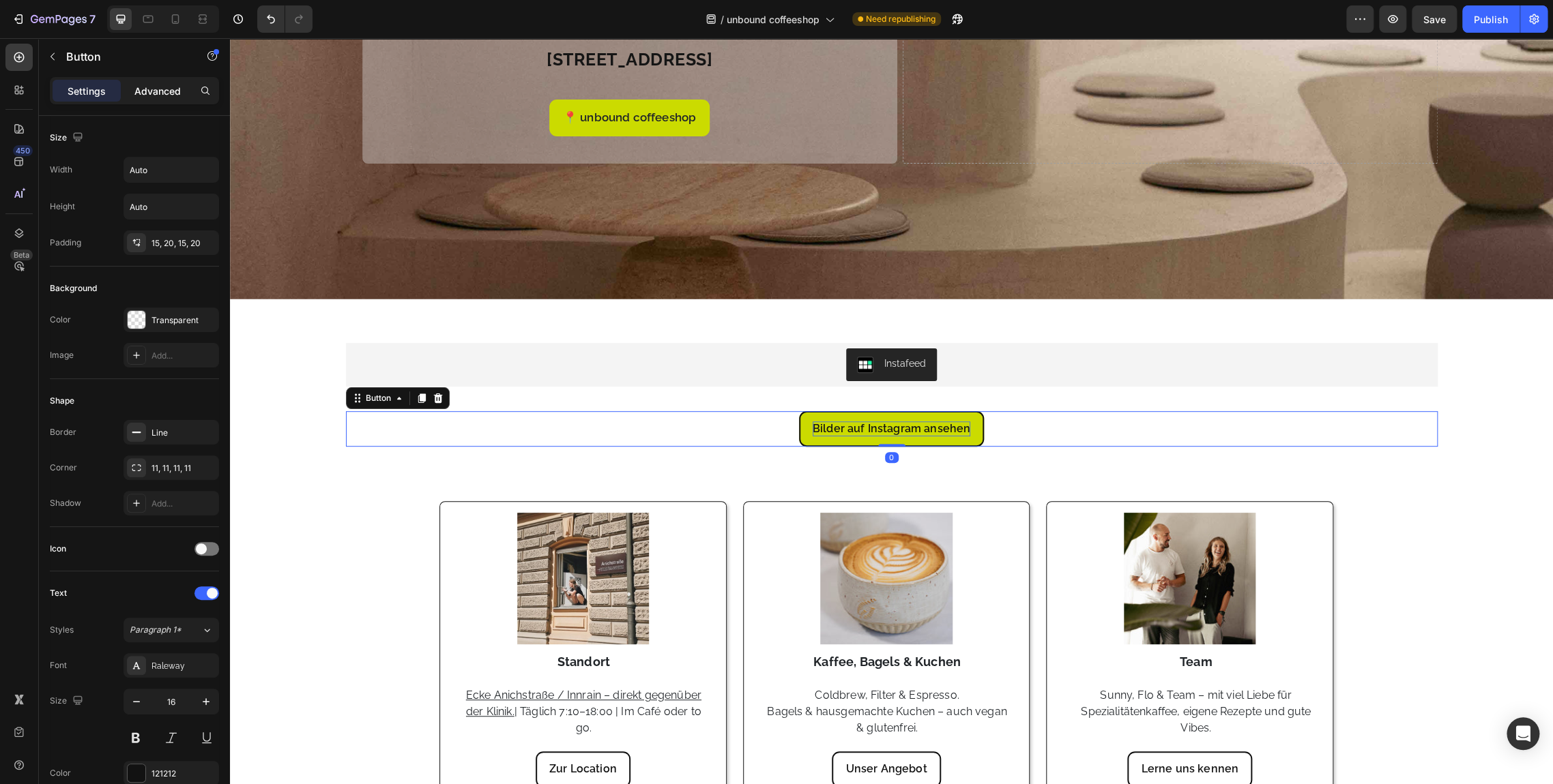
click at [158, 91] on p "Advanced" at bounding box center [157, 90] width 46 height 15
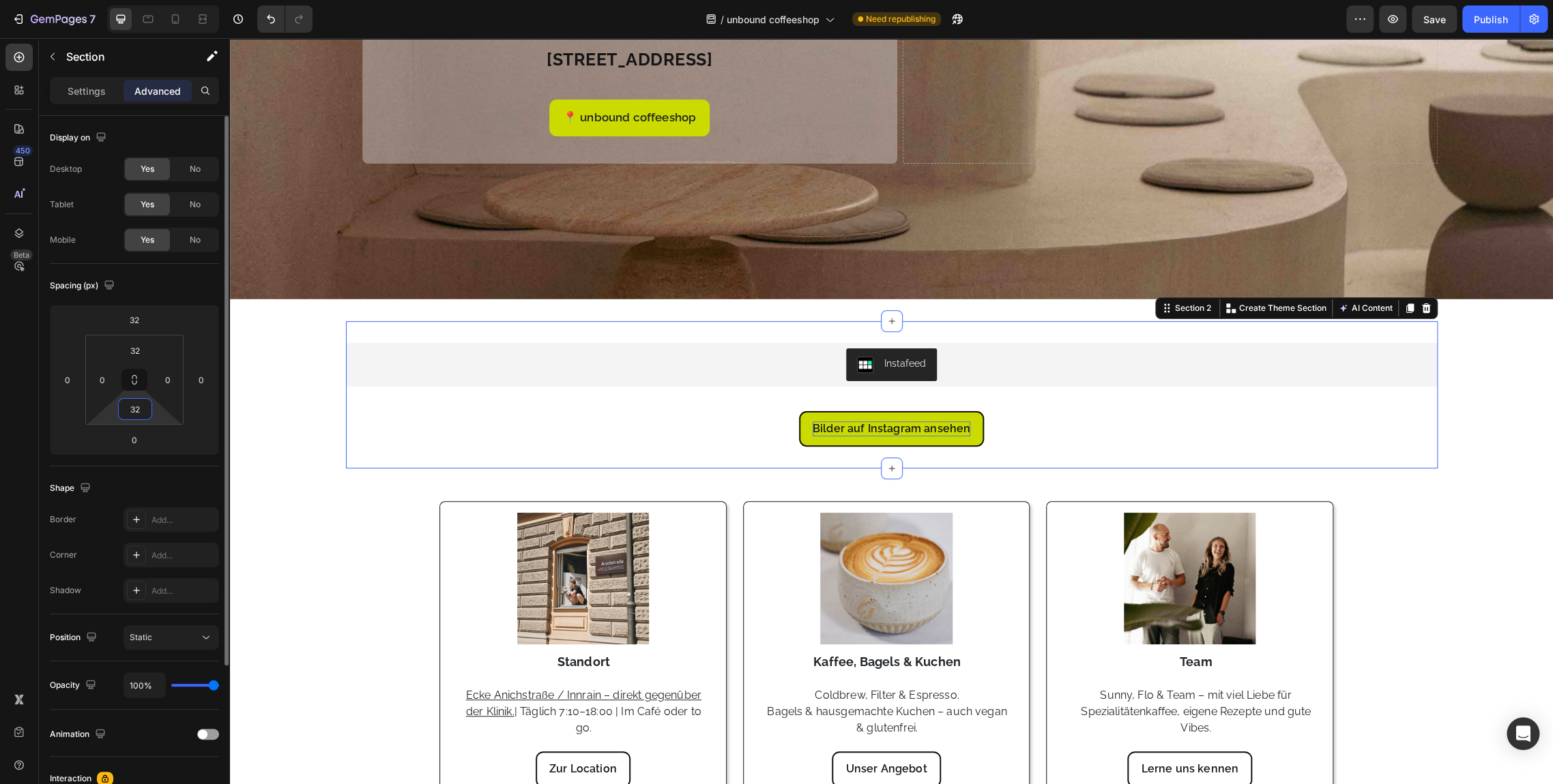
click at [147, 414] on input "32" at bounding box center [135, 410] width 27 height 21
type input "032"
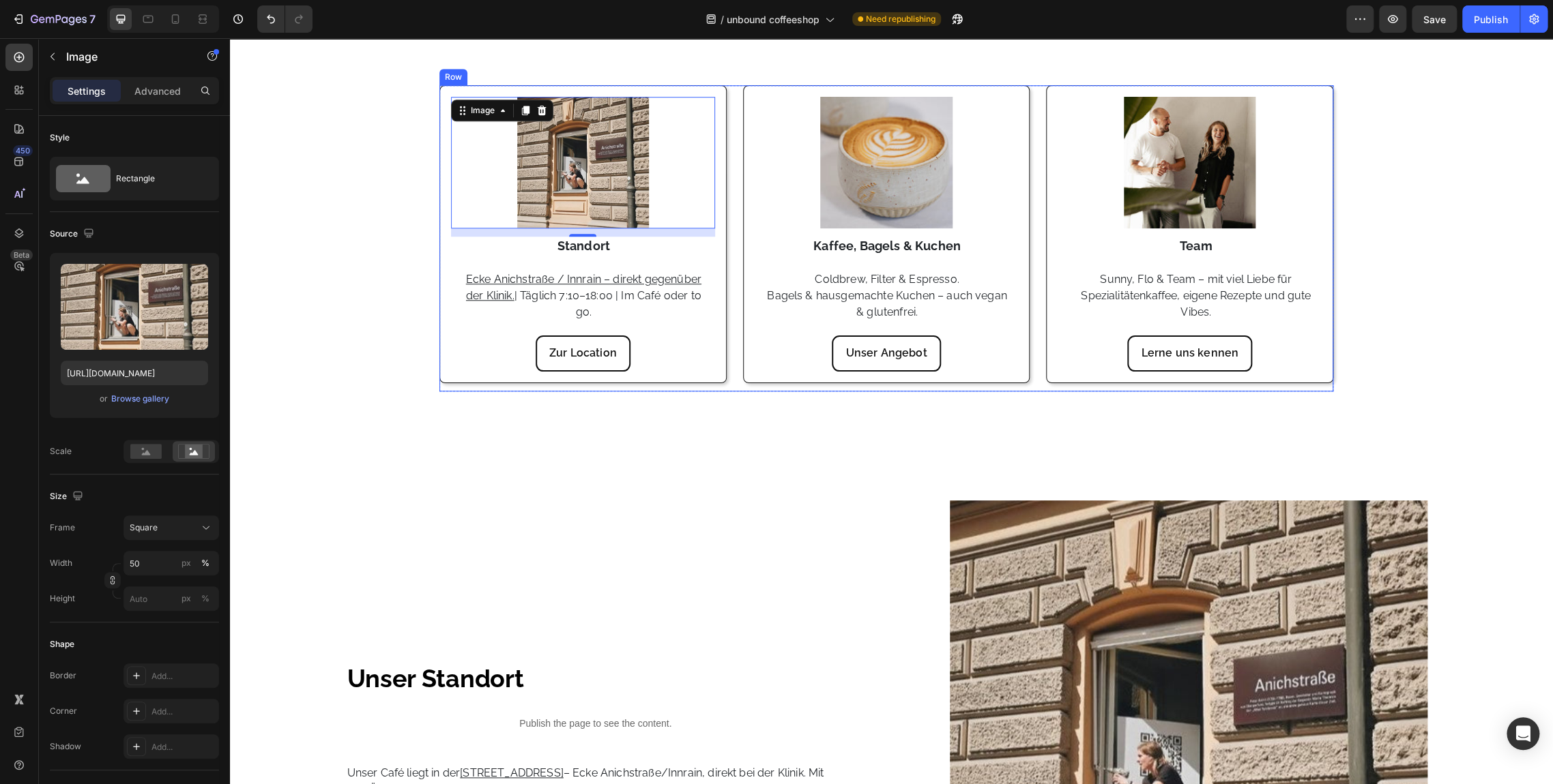
scroll to position [758, 0]
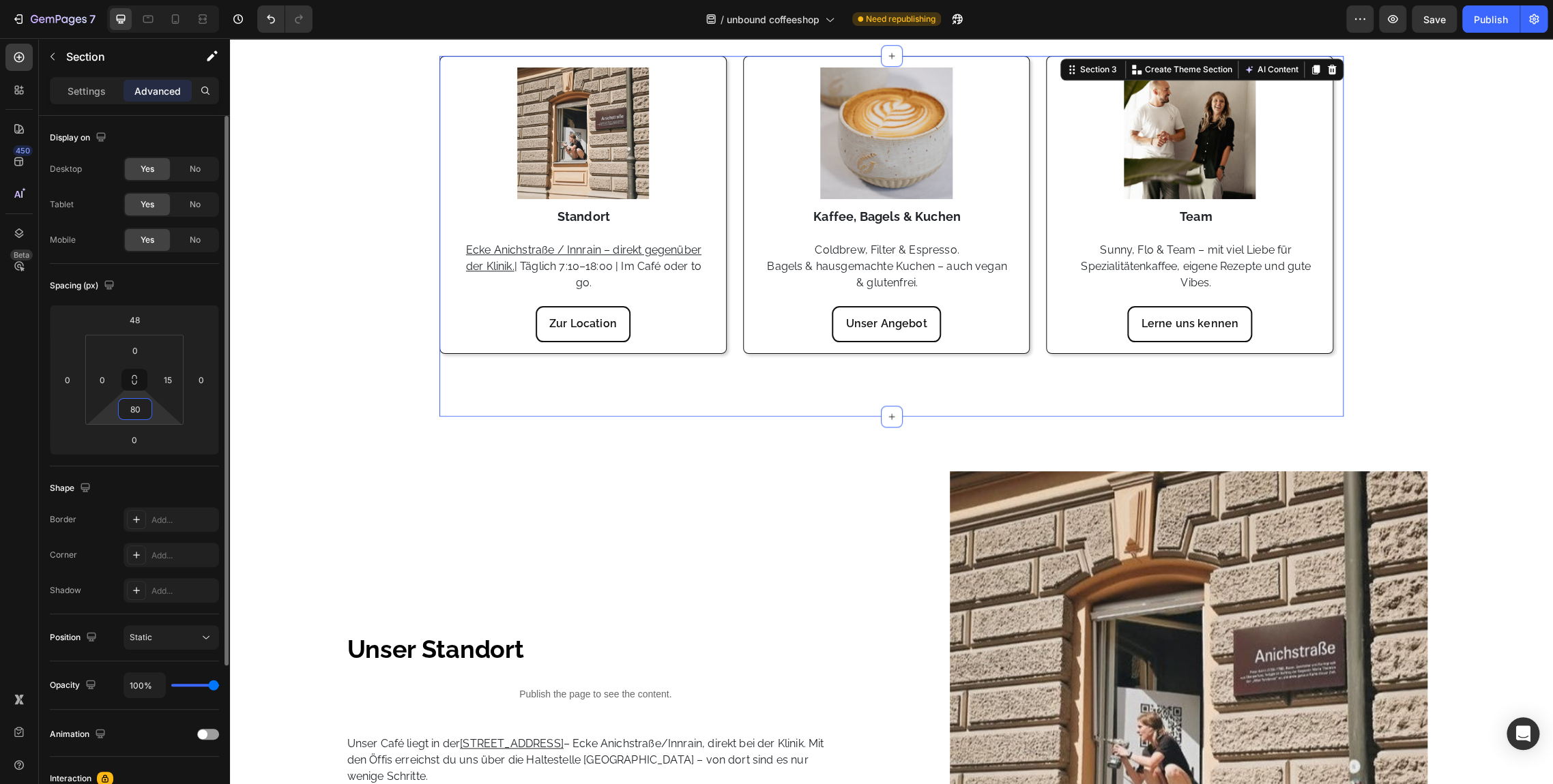
click at [139, 415] on input "80" at bounding box center [135, 410] width 27 height 21
type input "0"
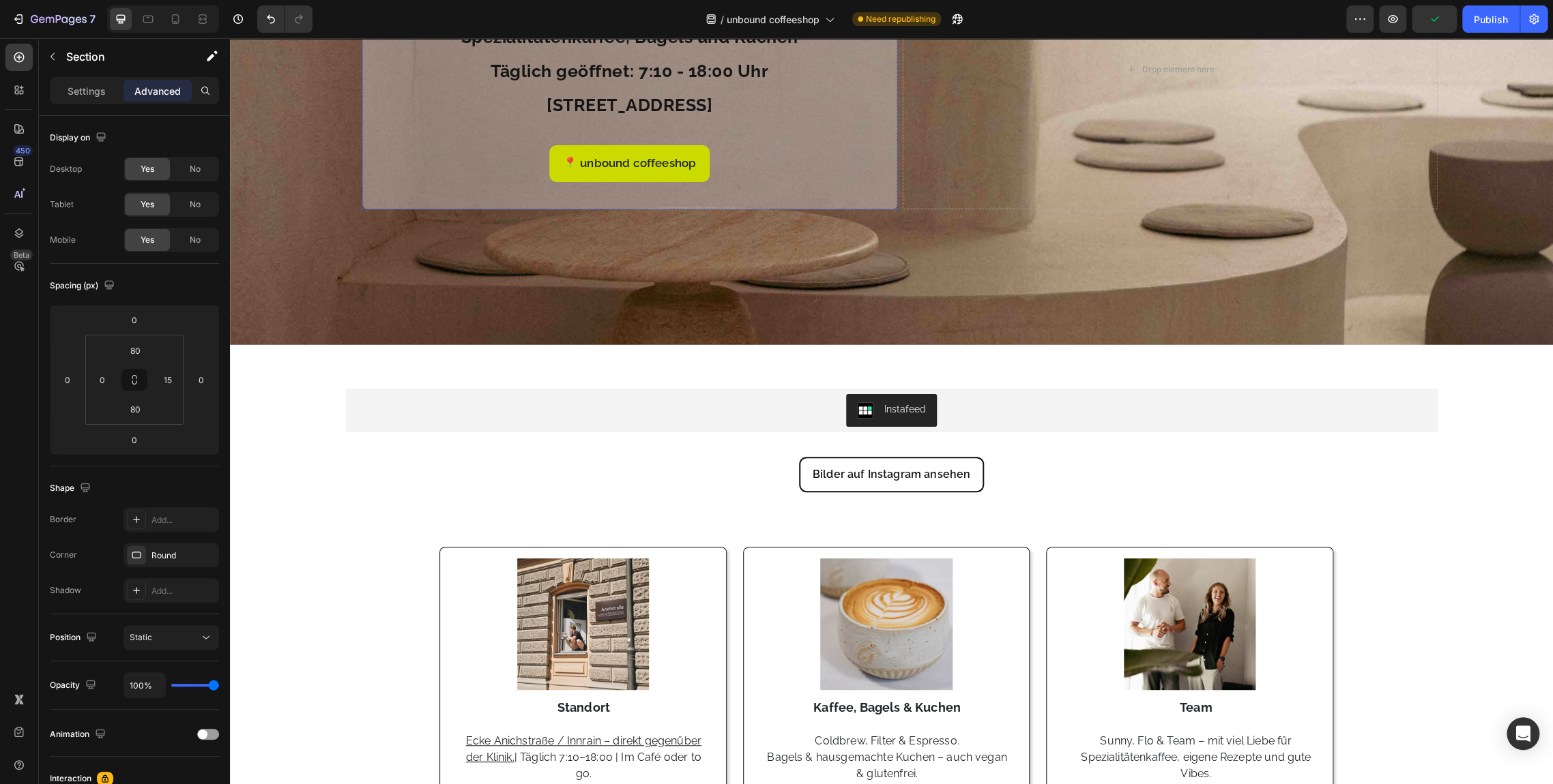
scroll to position [0, 0]
